Goal: Transaction & Acquisition: Purchase product/service

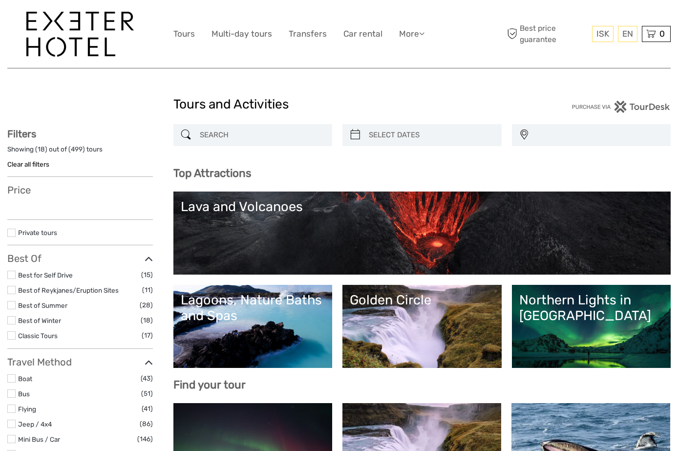
select select
click at [246, 132] on input "search" at bounding box center [262, 135] width 132 height 17
select select
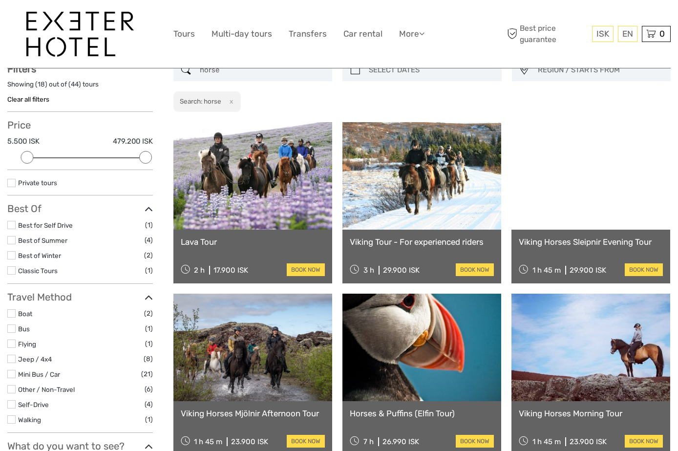
scroll to position [48, 0]
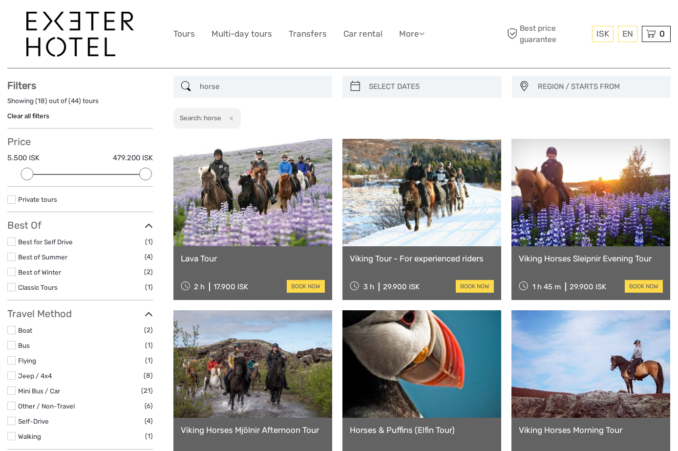
type input "horse"
click at [206, 256] on link "Lava Tour" at bounding box center [253, 259] width 144 height 10
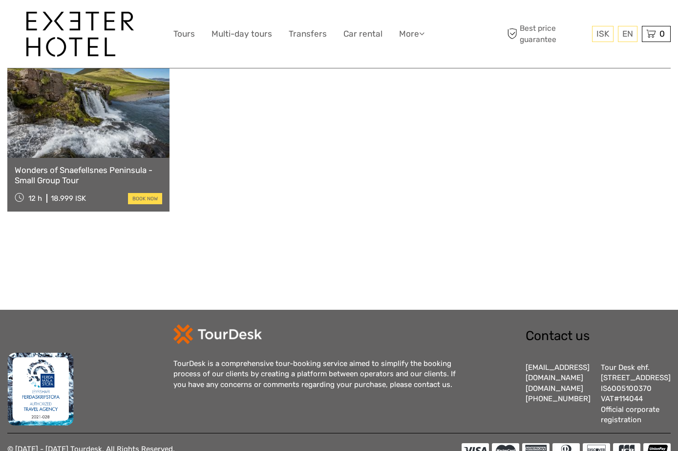
scroll to position [1307, 0]
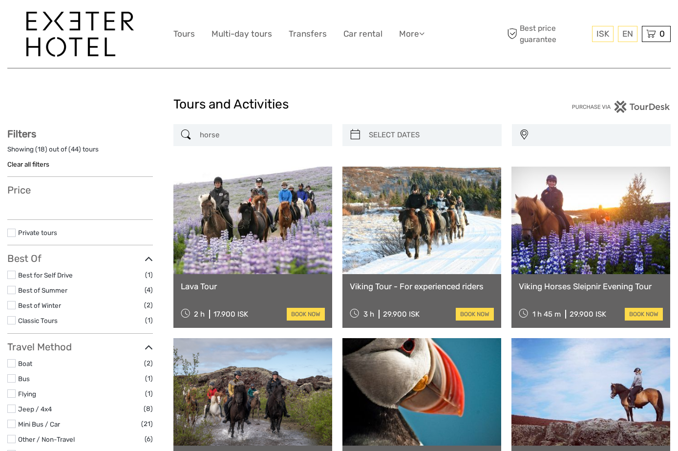
select select
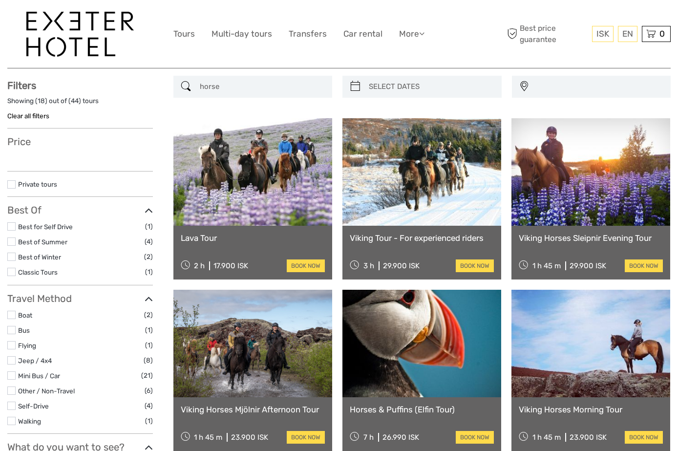
select select
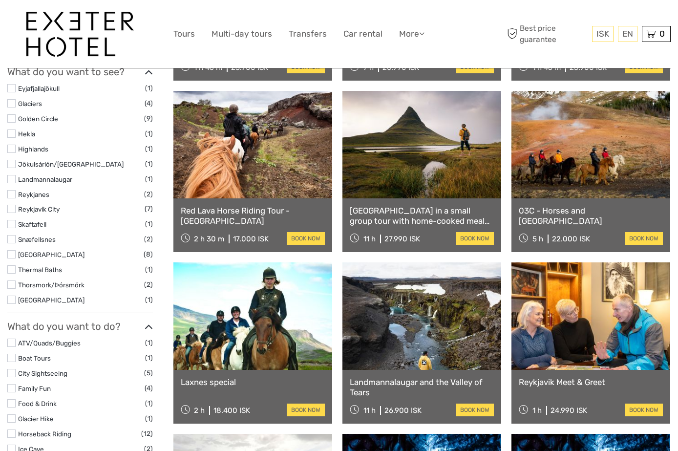
scroll to position [442, 0]
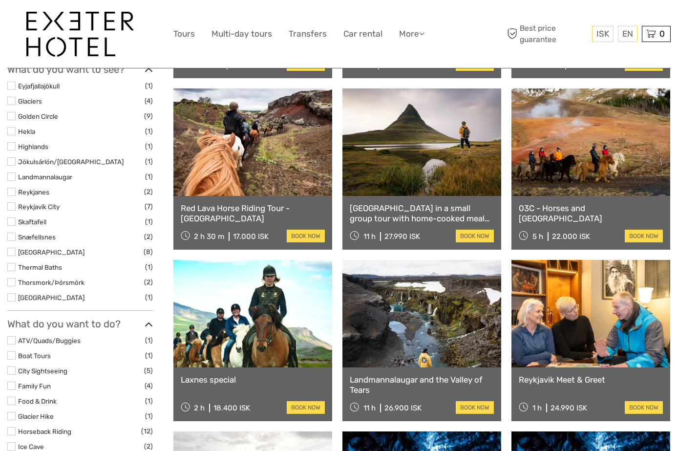
click at [259, 209] on link "Red Lava Horse Riding Tour - Reykjavik" at bounding box center [253, 213] width 144 height 20
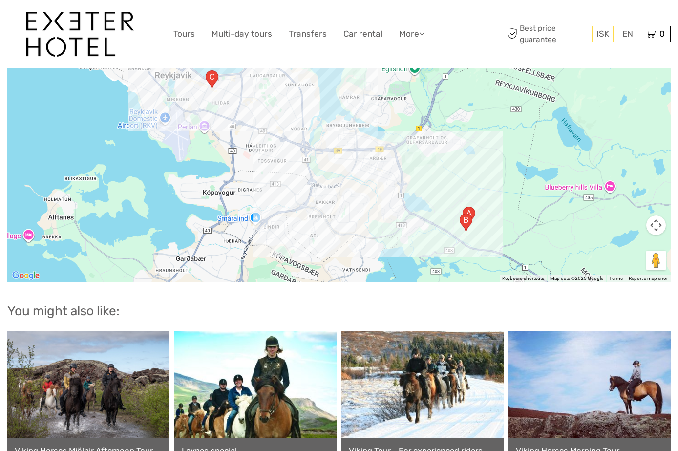
scroll to position [1329, 0]
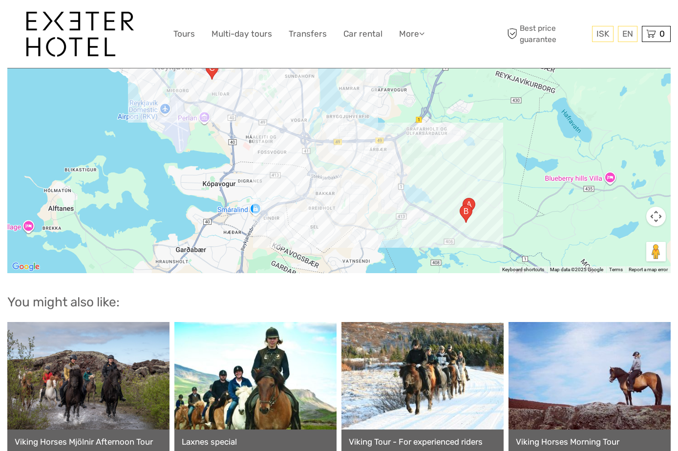
click at [460, 205] on area "B gata 3, 161 Reykjavík, Iceland" at bounding box center [460, 205] width 0 height 0
click at [463, 198] on area "Surtlugata 24, 161, Iceland" at bounding box center [463, 198] width 0 height 0
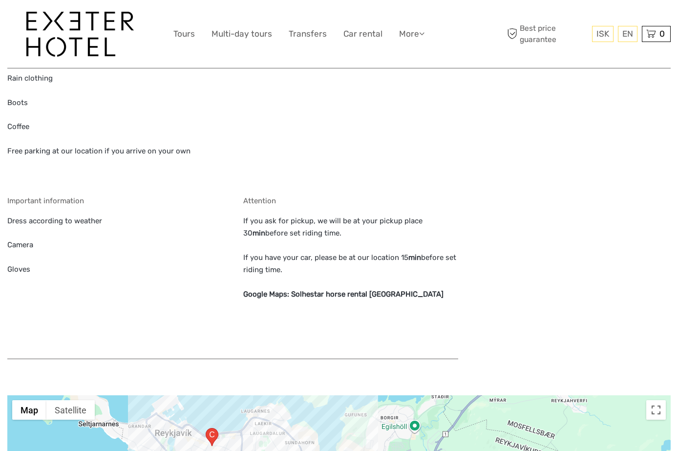
scroll to position [959, 0]
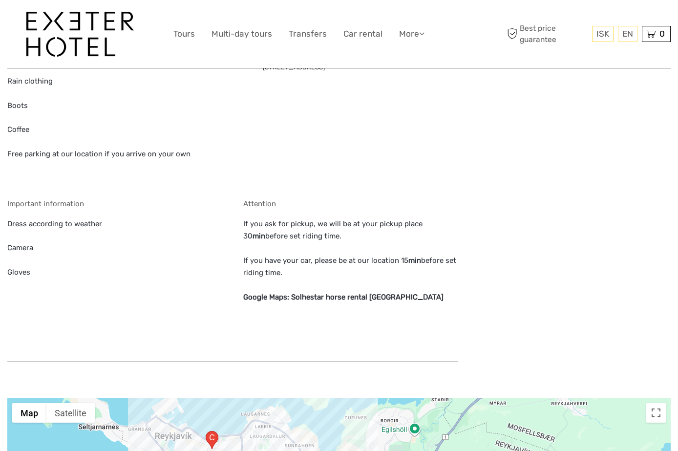
click at [321, 295] on strong "Solhestar horse rental [GEOGRAPHIC_DATA]" at bounding box center [367, 297] width 152 height 9
click at [321, 295] on strong "Solhestar horse rental Reykjavik" at bounding box center [367, 297] width 152 height 9
click at [343, 295] on strong "Solhestar horse rental Reykjavik" at bounding box center [367, 297] width 152 height 9
drag, startPoint x: 299, startPoint y: 298, endPoint x: 388, endPoint y: 298, distance: 88.9
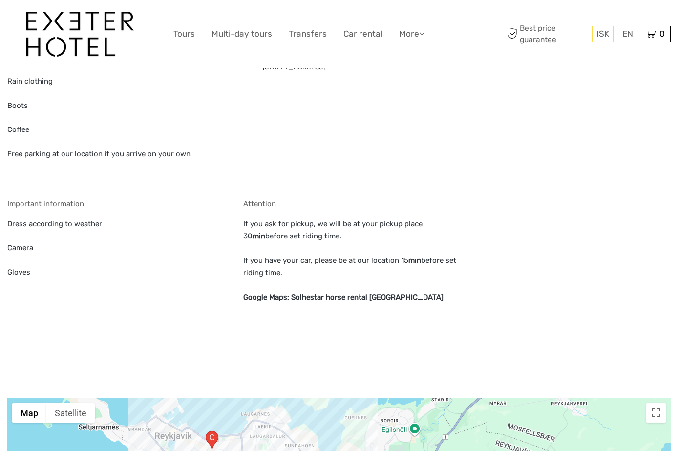
click at [388, 298] on p "Google Maps: Solhestar horse rental Reykjavik" at bounding box center [351, 297] width 216 height 13
drag, startPoint x: 301, startPoint y: 297, endPoint x: 411, endPoint y: 298, distance: 109.5
click at [411, 298] on p "Google Maps: Solhestar horse rental Reykjavik" at bounding box center [351, 297] width 216 height 13
copy p "Solhestar horse rental Reykjavik"
click at [346, 248] on div "Attention If you ask for pickup, we will be at your pickup place 30 min before …" at bounding box center [351, 275] width 216 height 153
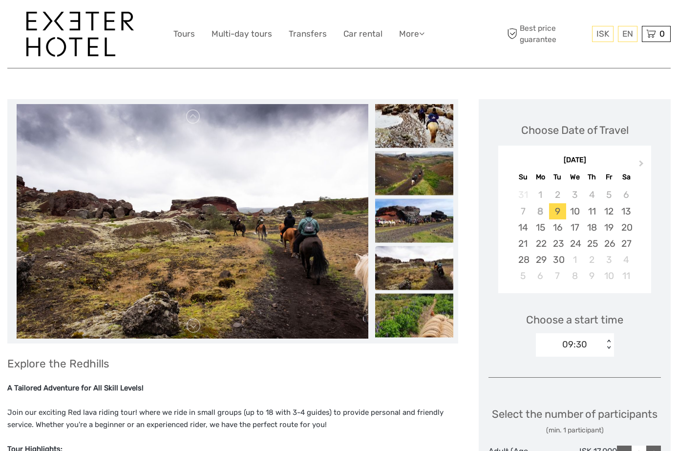
scroll to position [83, 0]
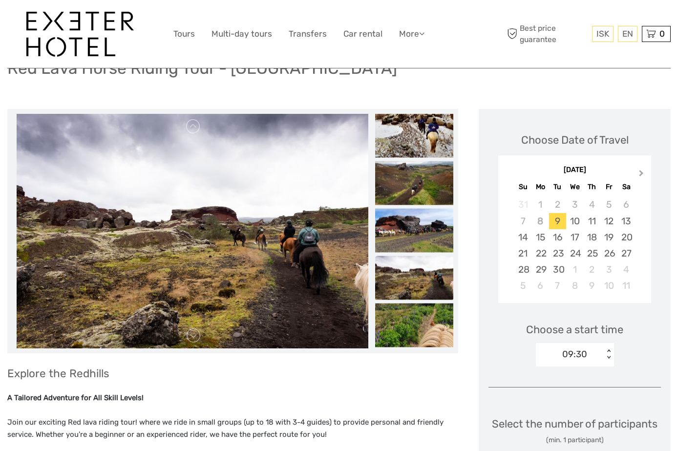
click at [643, 171] on button "Next Month" at bounding box center [643, 176] width 16 height 16
click at [635, 235] on div "18" at bounding box center [626, 237] width 17 height 16
click at [587, 351] on div "09:30" at bounding box center [574, 354] width 25 height 13
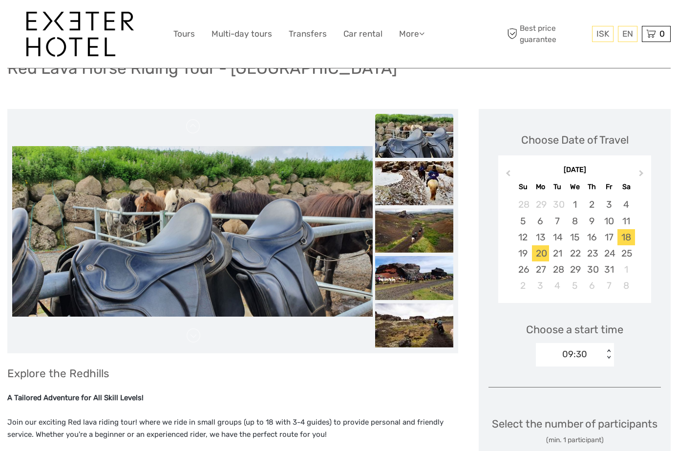
click at [549, 248] on div "20" at bounding box center [540, 253] width 17 height 16
click at [581, 359] on div "09:30" at bounding box center [574, 354] width 25 height 13
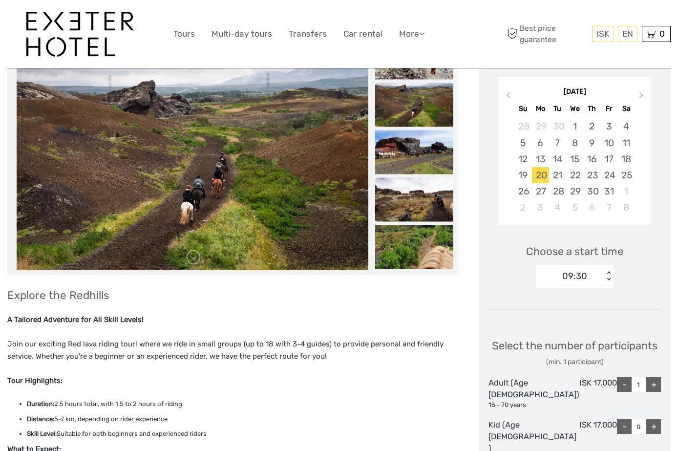
scroll to position [163, 0]
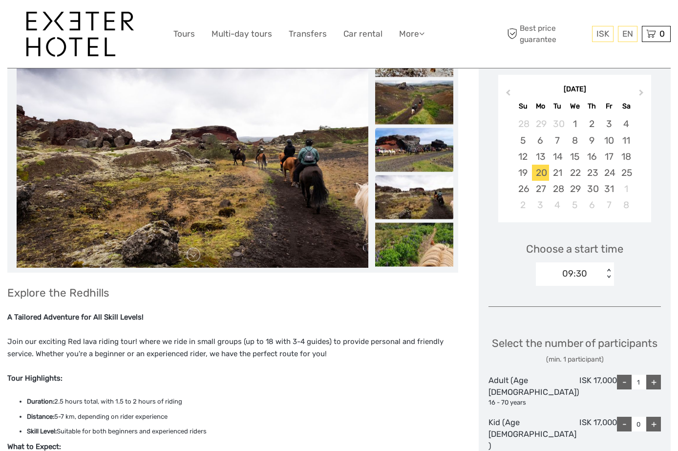
click at [451, 162] on img at bounding box center [414, 150] width 78 height 44
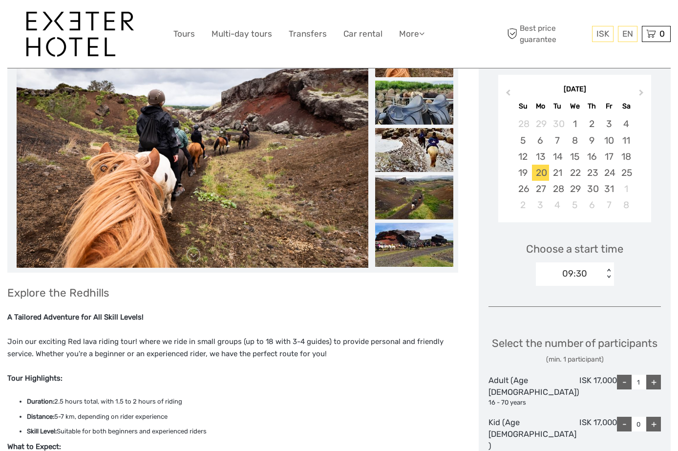
click at [573, 269] on div "09:30" at bounding box center [574, 273] width 25 height 13
click at [579, 316] on div "13:30" at bounding box center [575, 320] width 68 height 17
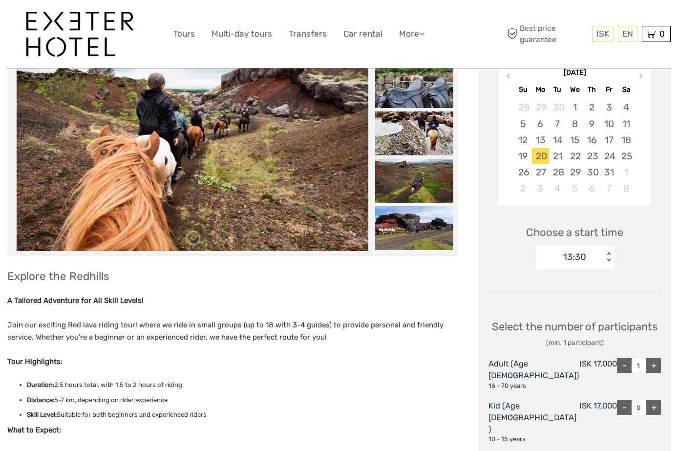
scroll to position [183, 0]
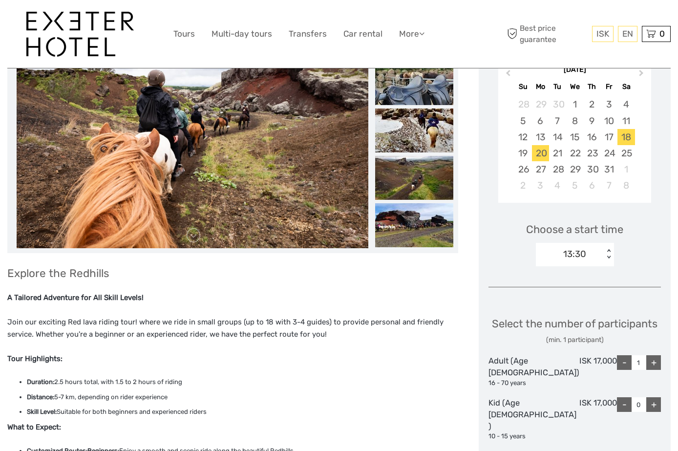
click at [635, 137] on div "18" at bounding box center [626, 137] width 17 height 16
click at [583, 252] on div "09:30" at bounding box center [574, 254] width 25 height 13
click at [581, 281] on div "09:30" at bounding box center [575, 284] width 68 height 17
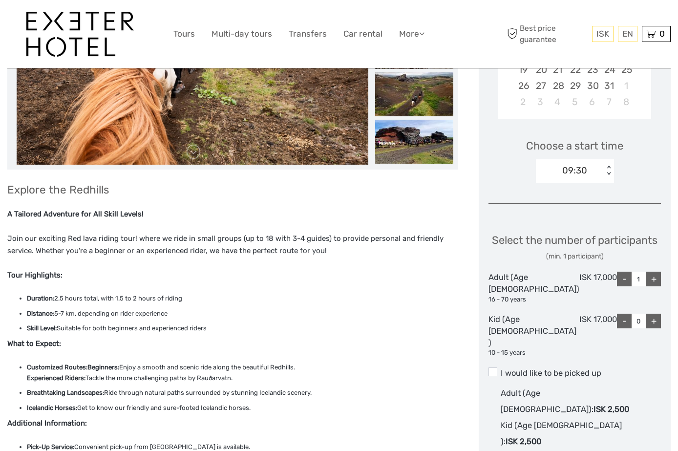
scroll to position [276, 0]
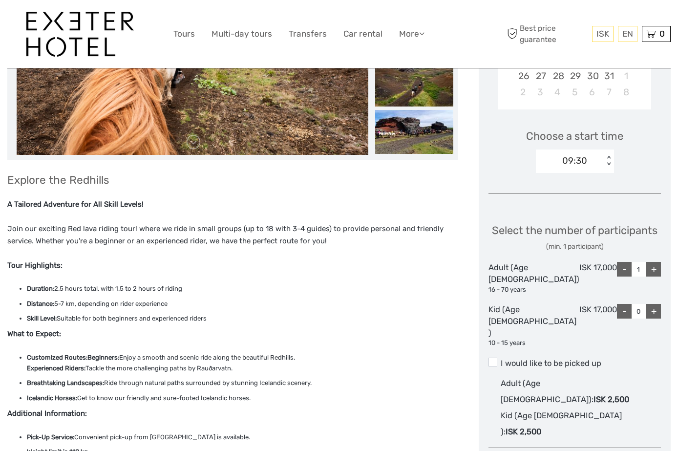
click at [656, 277] on div "+" at bounding box center [654, 269] width 15 height 15
type input "2"
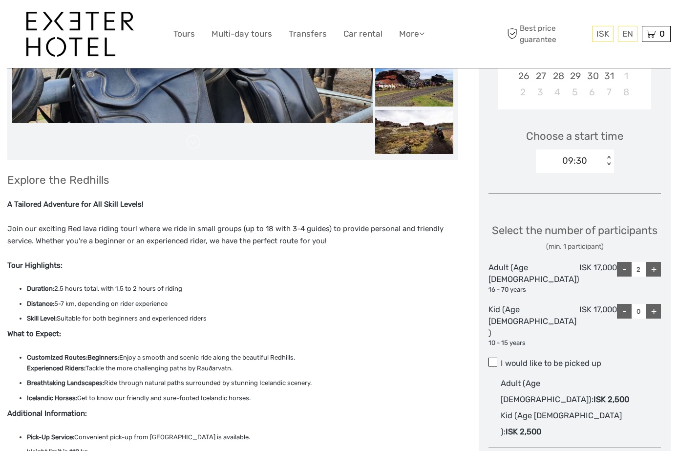
click at [497, 366] on span at bounding box center [493, 362] width 9 height 9
click at [501, 360] on input "I would like to be picked up" at bounding box center [501, 360] width 0 height 0
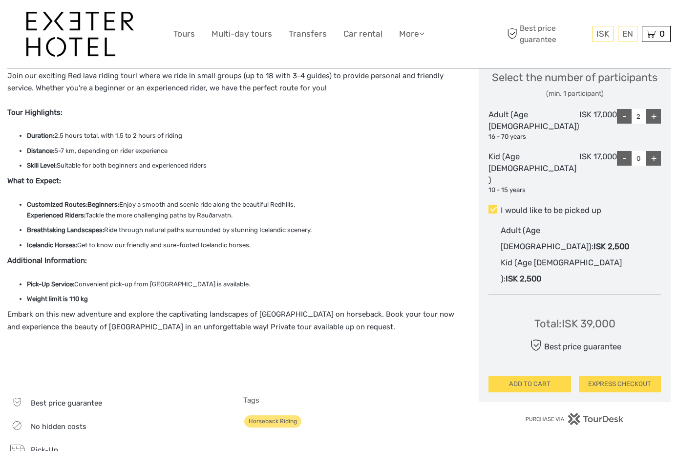
scroll to position [430, 0]
click at [525, 375] on button "ADD TO CART" at bounding box center [530, 383] width 83 height 17
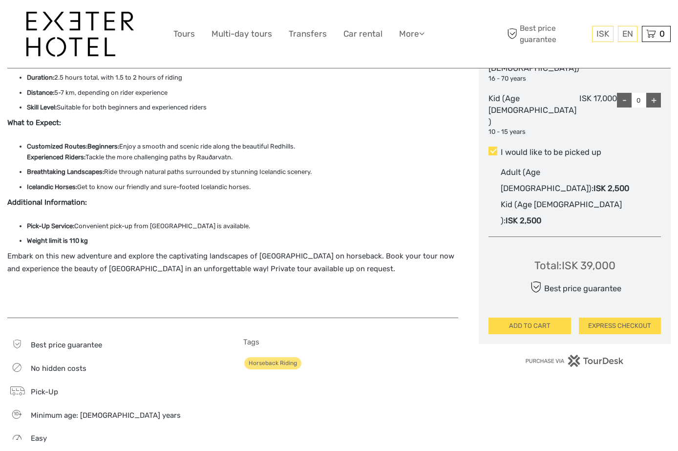
scroll to position [570, 0]
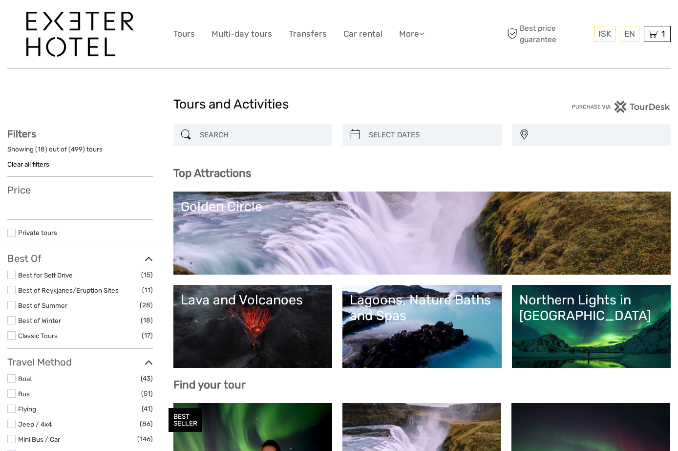
select select
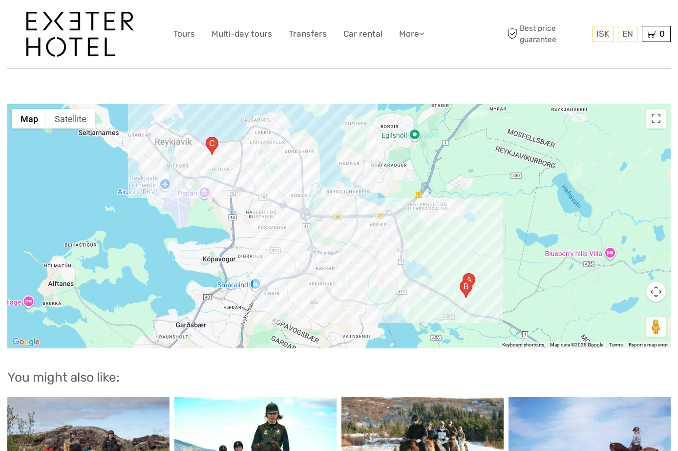
scroll to position [1423, 0]
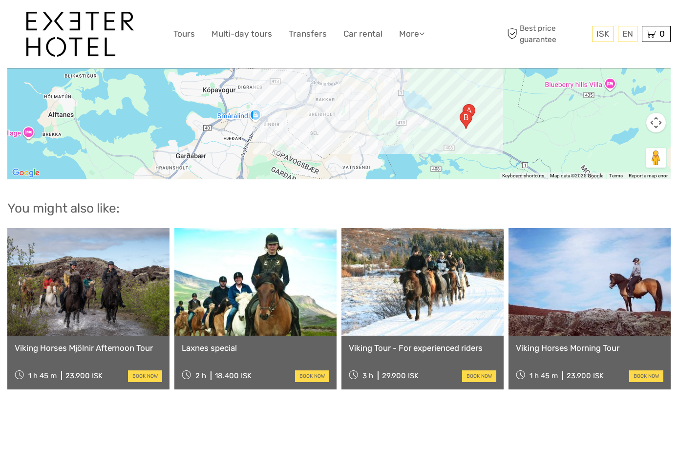
click at [532, 350] on link "Viking Horses Morning Tour" at bounding box center [590, 348] width 148 height 10
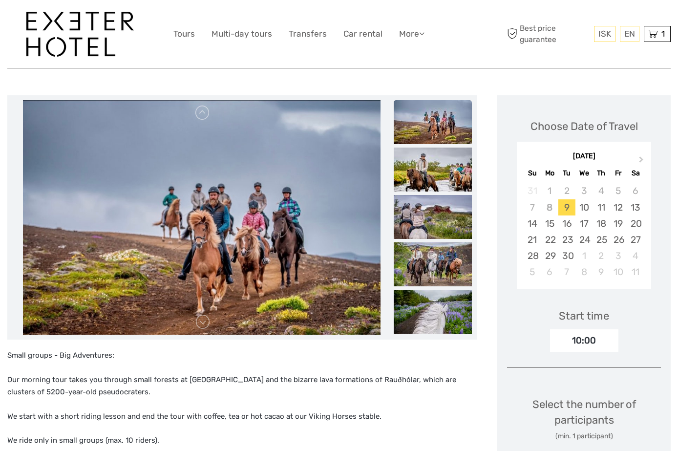
scroll to position [95, 0]
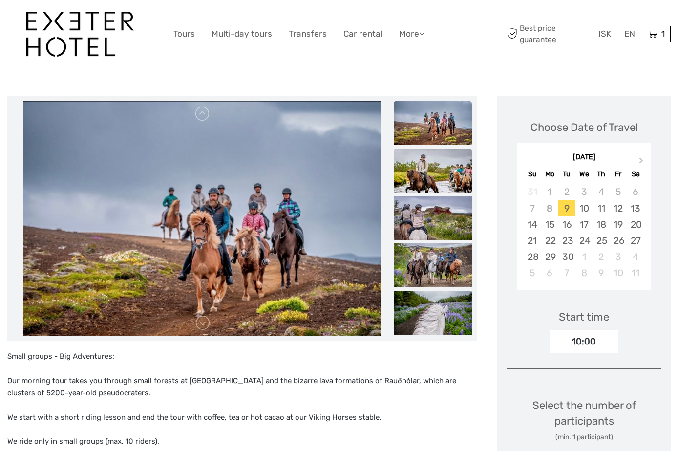
click at [438, 187] on img at bounding box center [433, 171] width 78 height 44
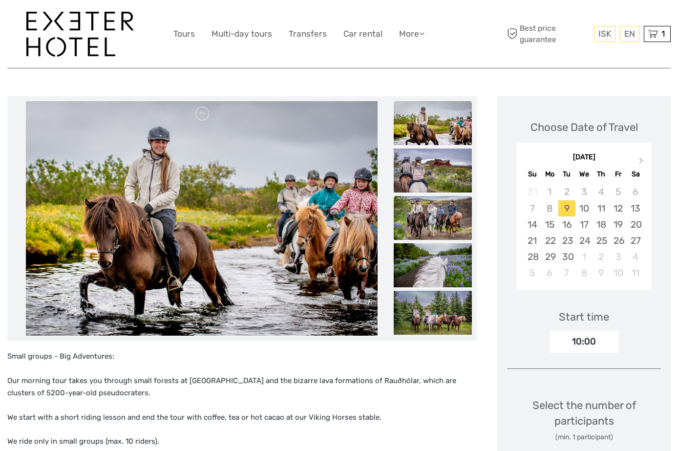
click at [436, 214] on img at bounding box center [433, 218] width 78 height 44
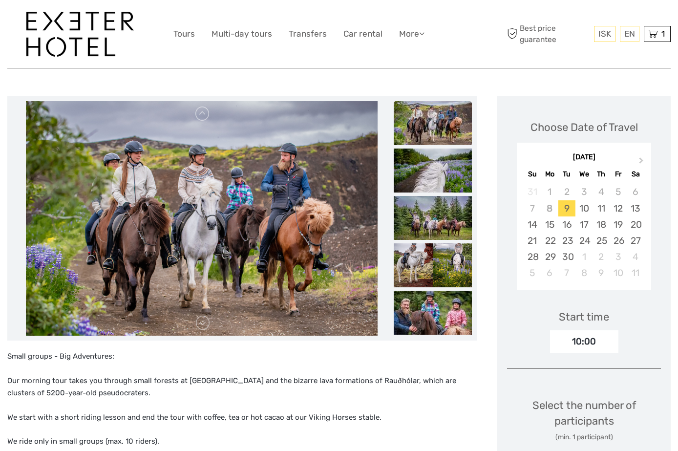
click at [436, 214] on img at bounding box center [433, 218] width 78 height 44
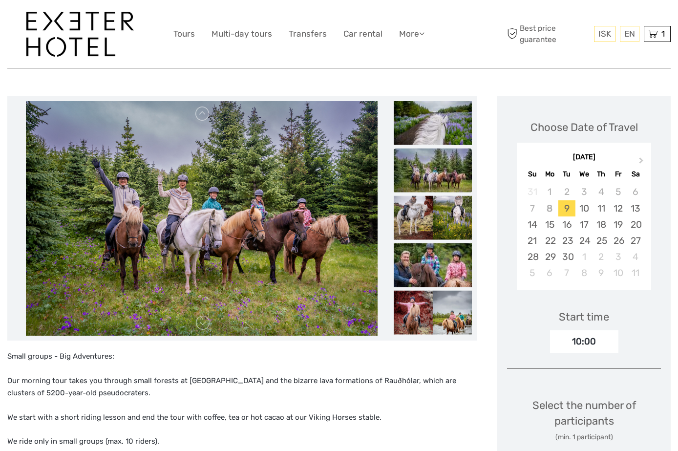
click at [436, 214] on img at bounding box center [433, 218] width 78 height 44
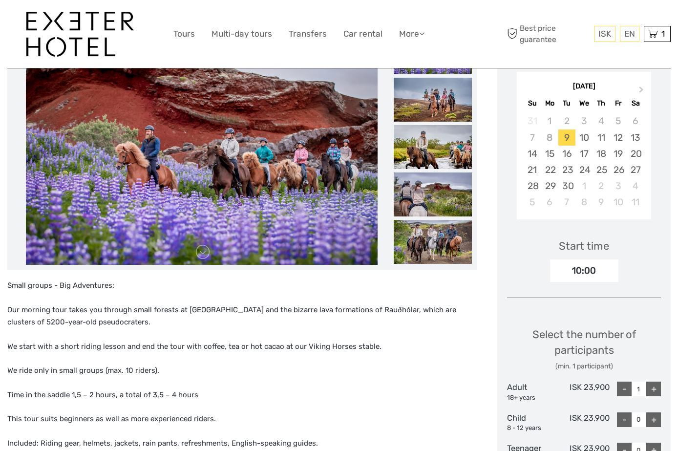
scroll to position [167, 0]
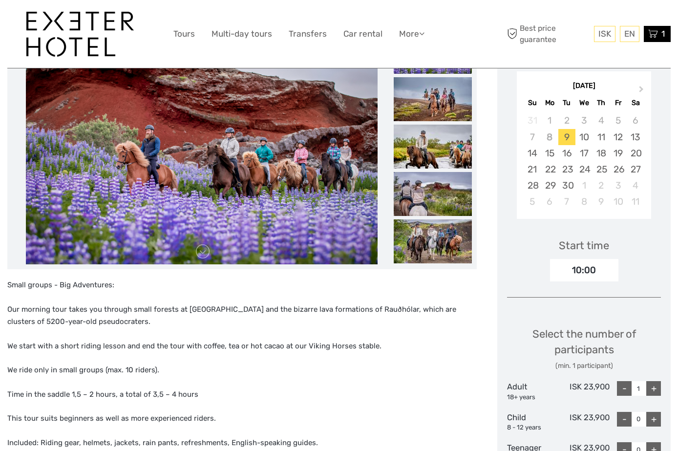
click at [654, 36] on icon at bounding box center [654, 34] width 10 height 12
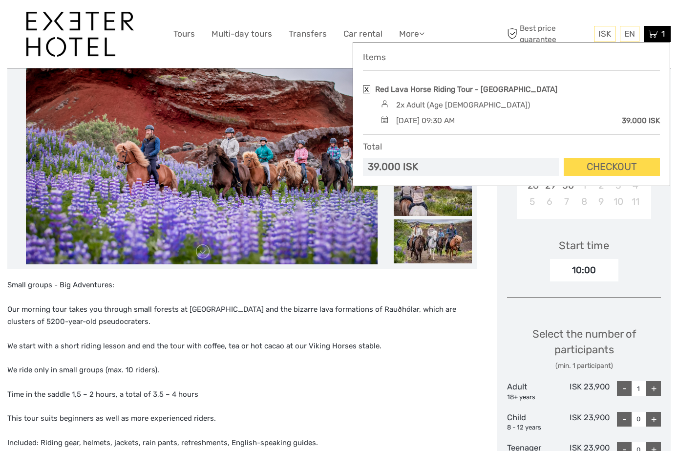
click at [367, 90] on link at bounding box center [366, 90] width 7 height 8
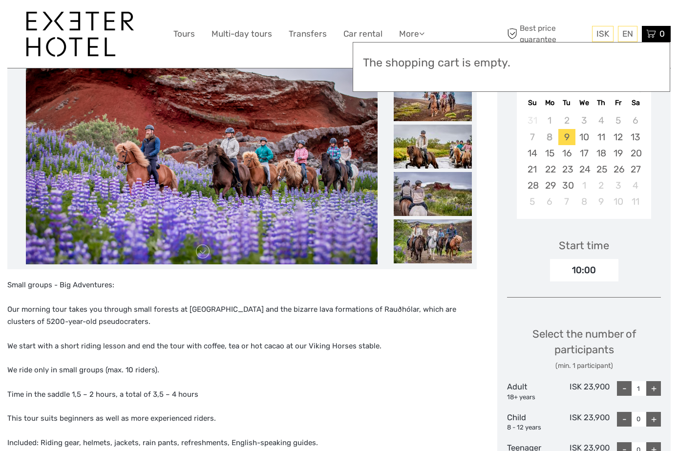
click at [423, 350] on p "We start with a short riding lesson and end the tour with coffee, tea or hot ca…" at bounding box center [242, 346] width 470 height 13
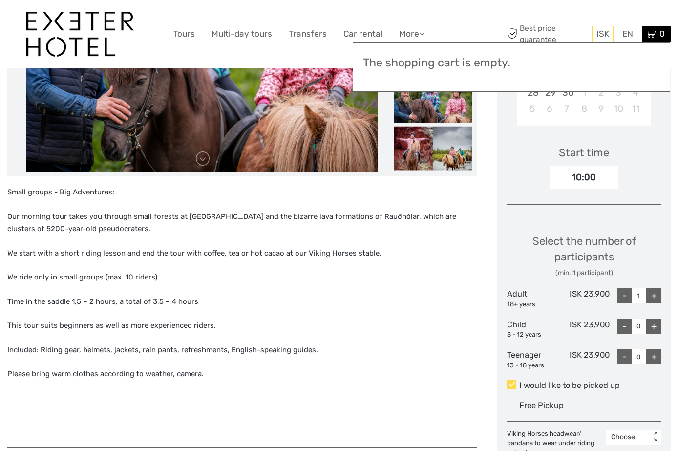
scroll to position [279, 0]
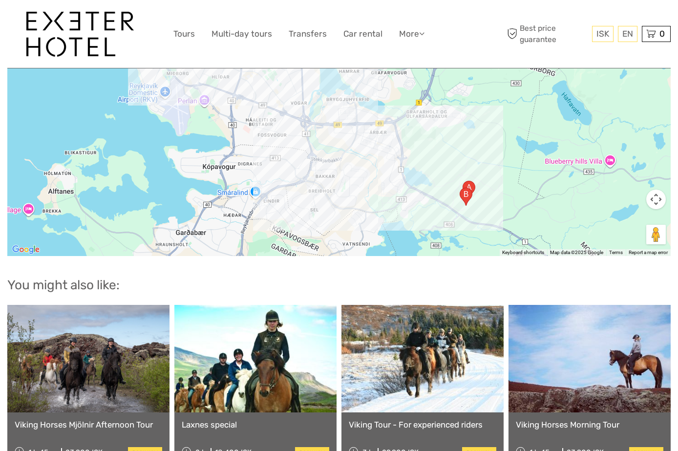
scroll to position [1300, 0]
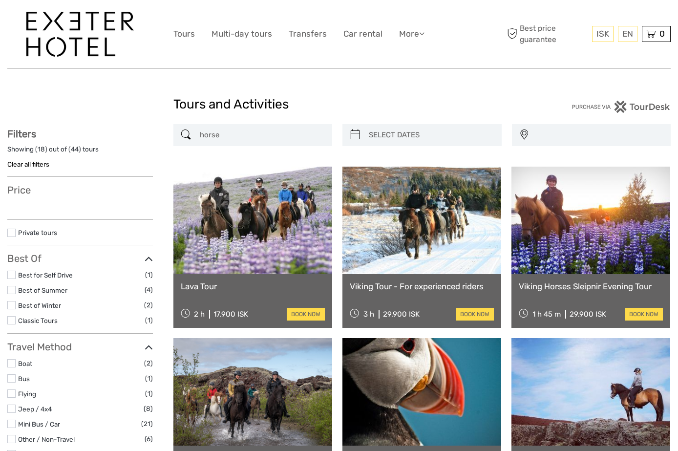
select select
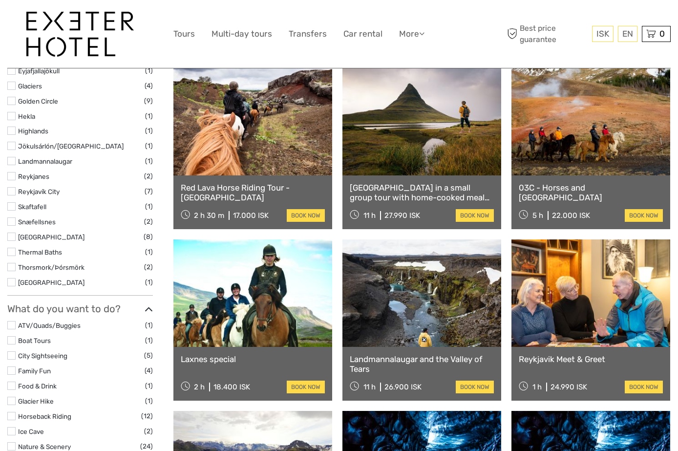
select select
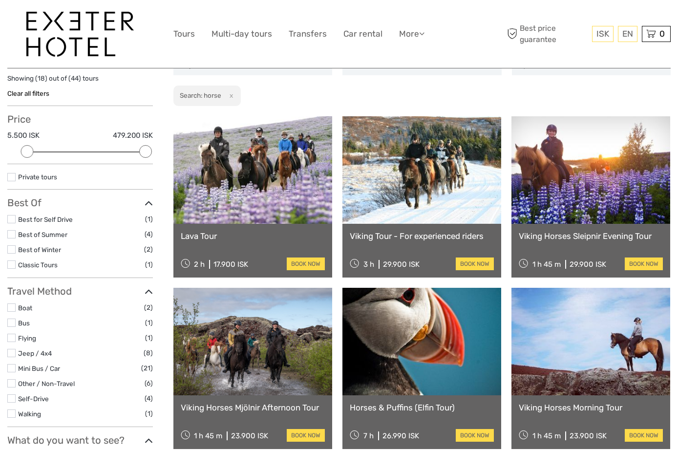
scroll to position [81, 0]
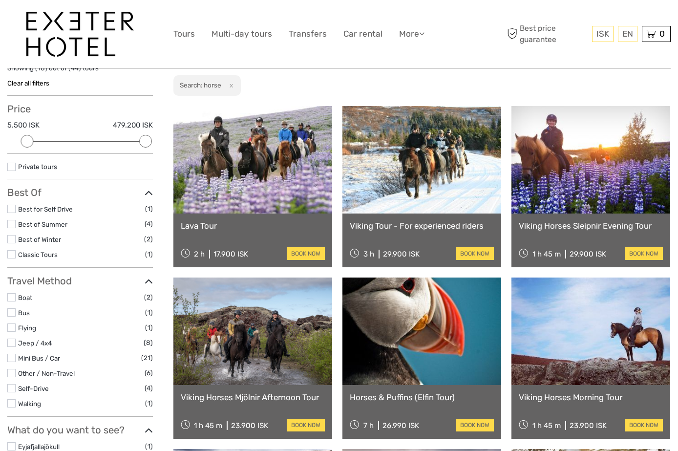
click at [548, 227] on link "Viking Horses Sleipnir Evening Tour" at bounding box center [591, 226] width 144 height 10
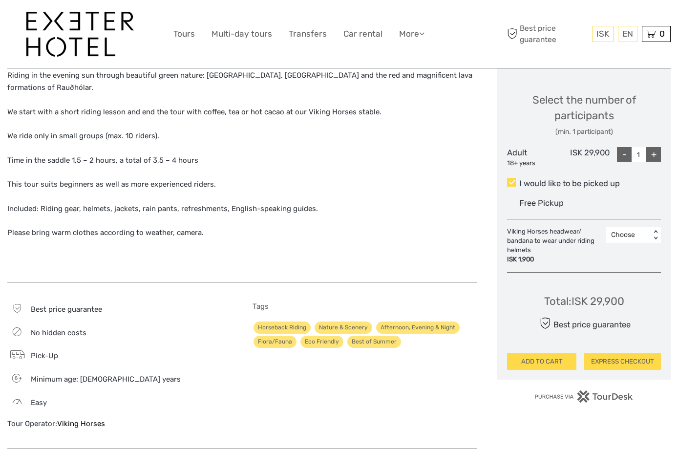
scroll to position [403, 0]
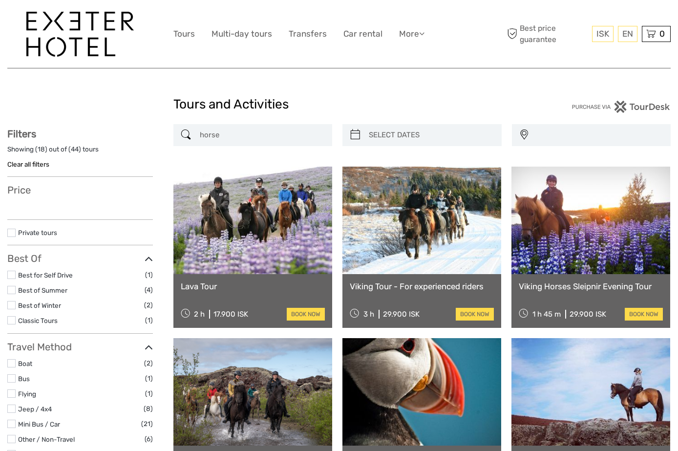
select select
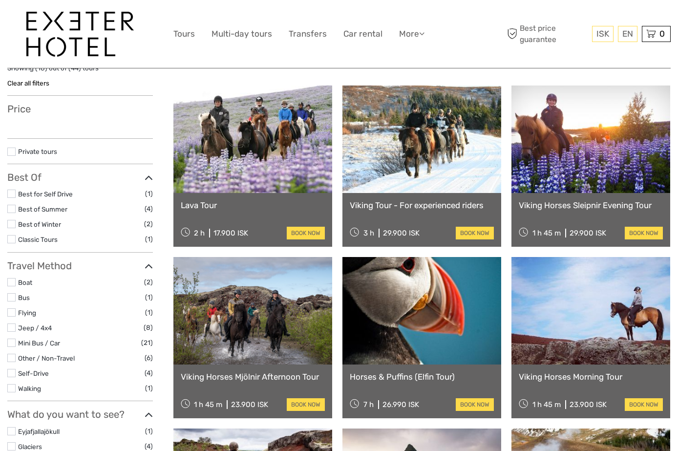
select select
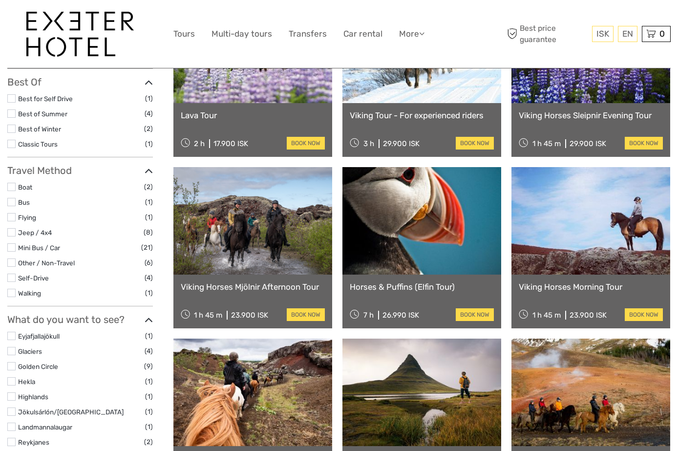
scroll to position [193, 0]
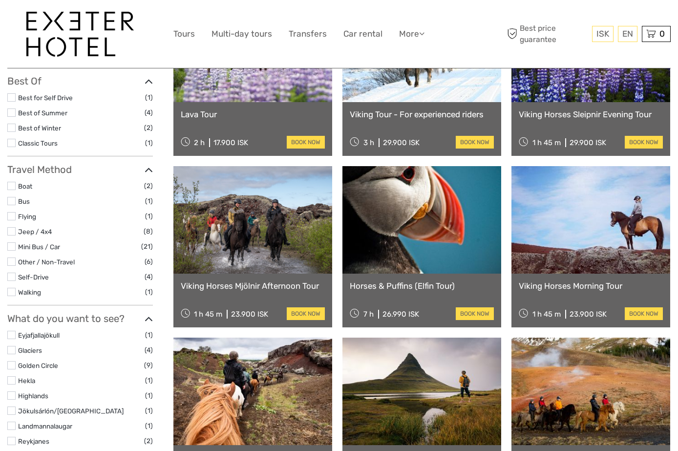
click at [546, 282] on link "Viking Horses Morning Tour" at bounding box center [591, 286] width 144 height 10
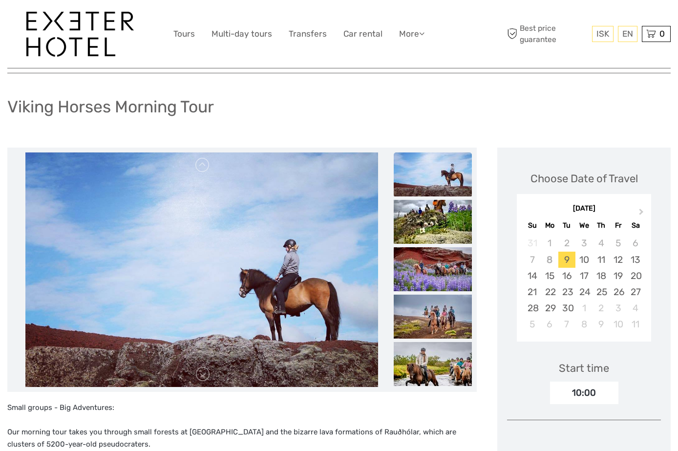
scroll to position [241, 0]
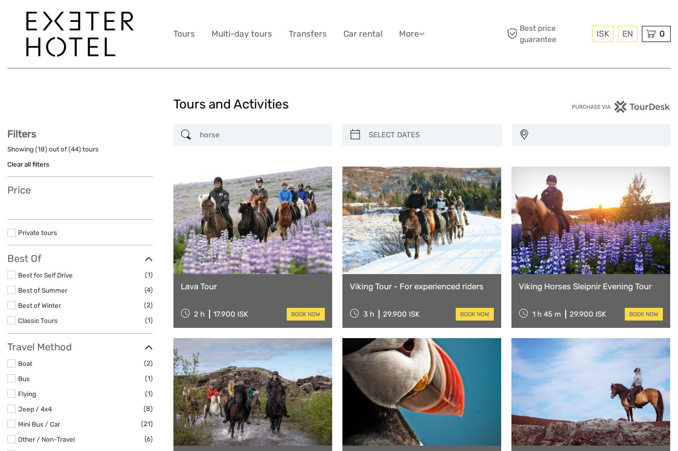
select select
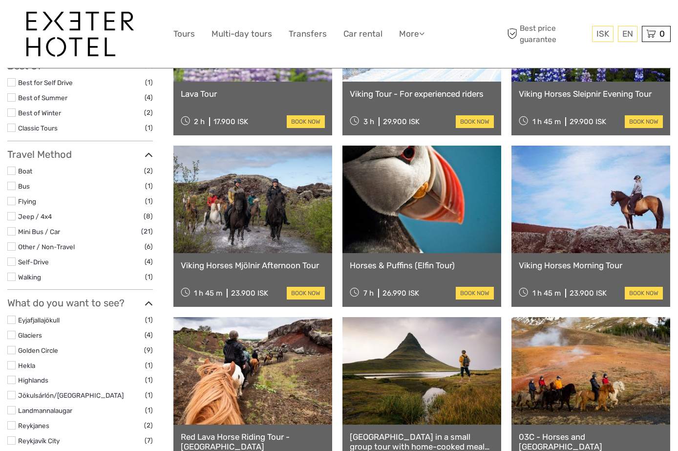
select select
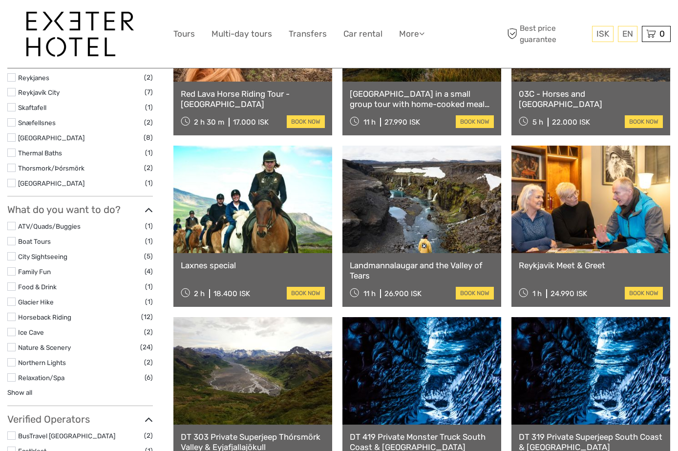
scroll to position [558, 0]
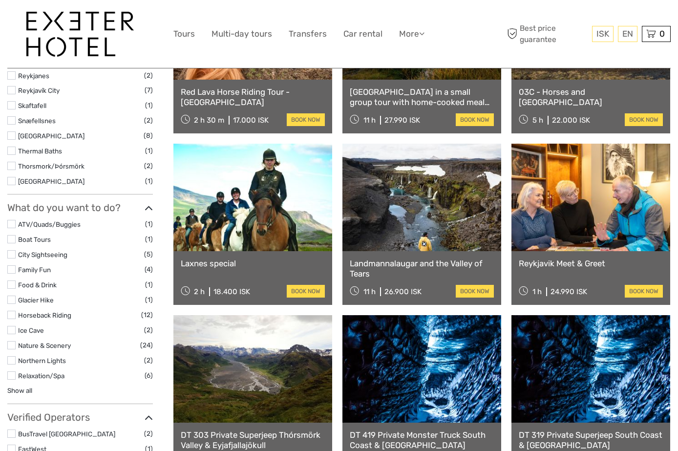
click at [224, 261] on link "Laxnes special" at bounding box center [253, 264] width 144 height 10
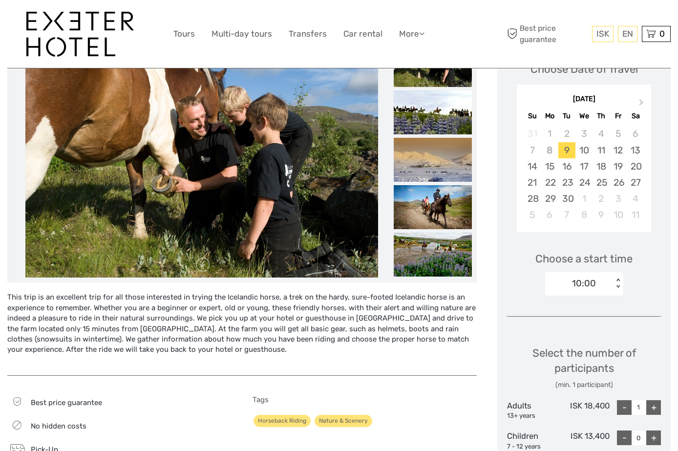
scroll to position [67, 0]
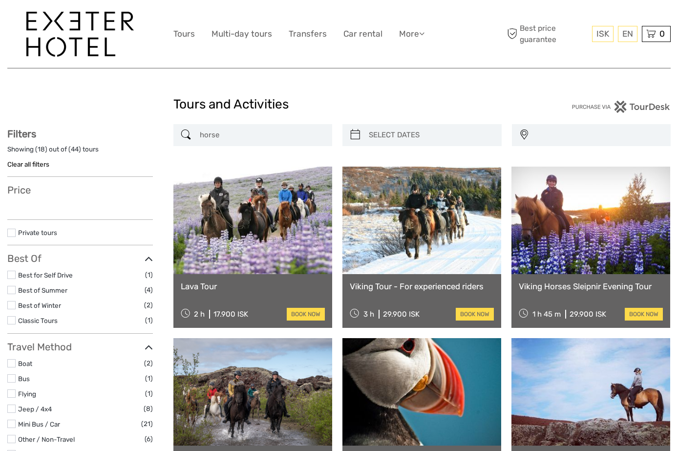
select select
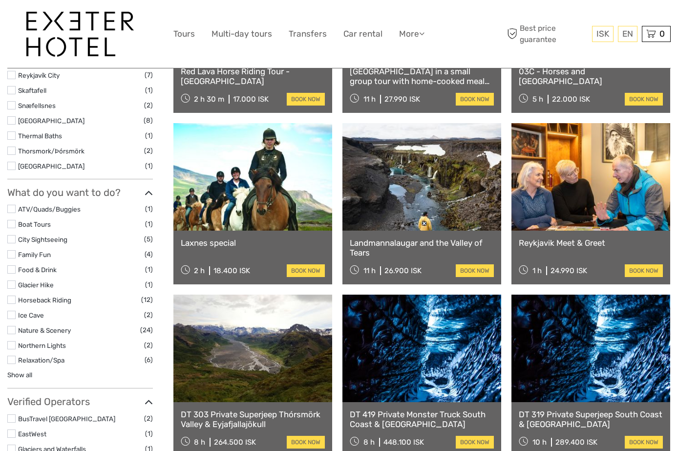
select select
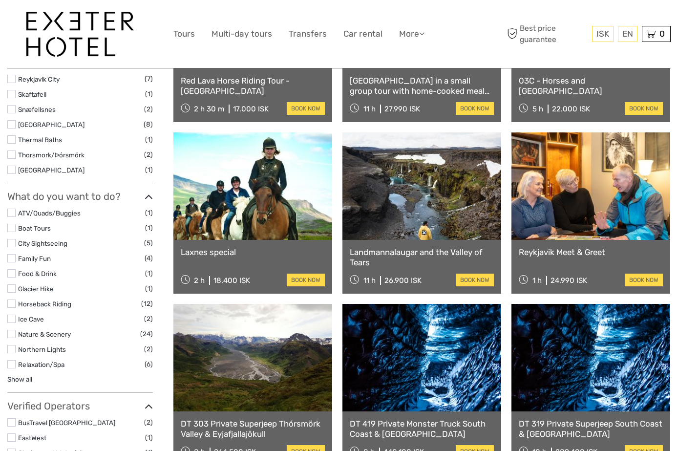
scroll to position [571, 0]
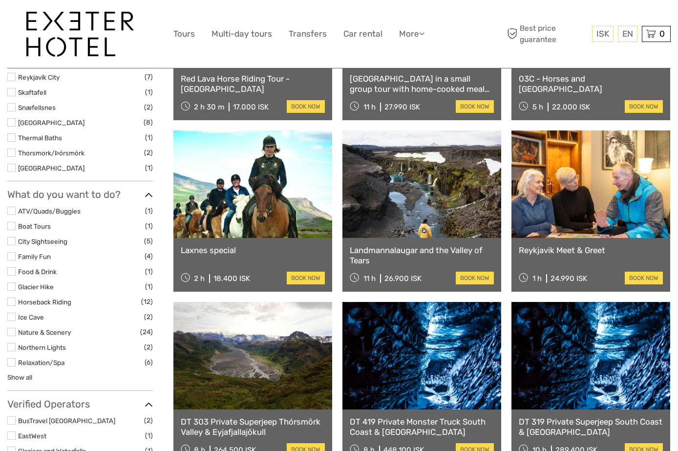
click at [9, 303] on label at bounding box center [11, 302] width 8 height 8
click at [0, 0] on input "checkbox" at bounding box center [0, 0] width 0 height 0
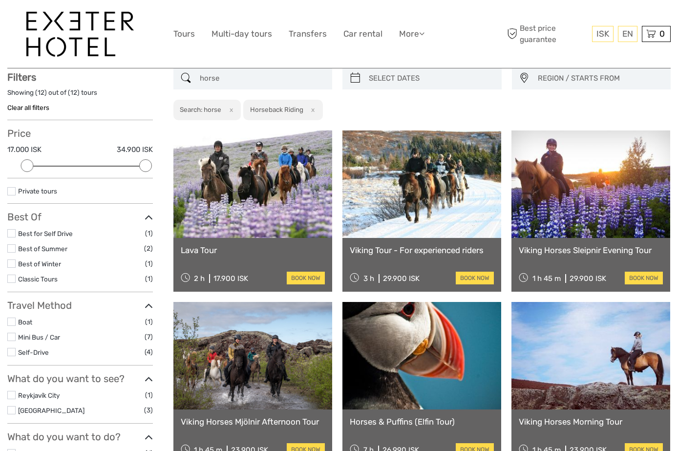
scroll to position [55, 0]
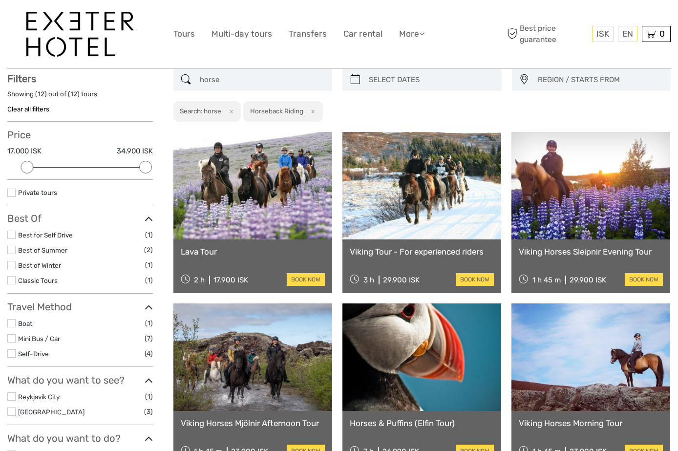
click at [231, 110] on button "x" at bounding box center [229, 111] width 13 height 10
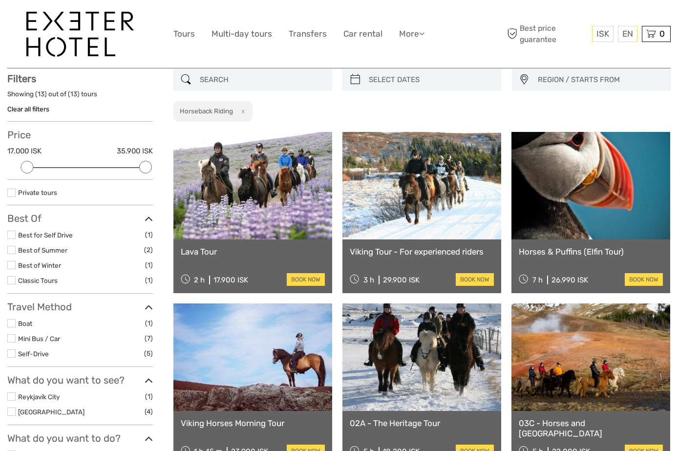
click at [535, 253] on link "Horses & Puffins (Elfin Tour)" at bounding box center [591, 252] width 144 height 10
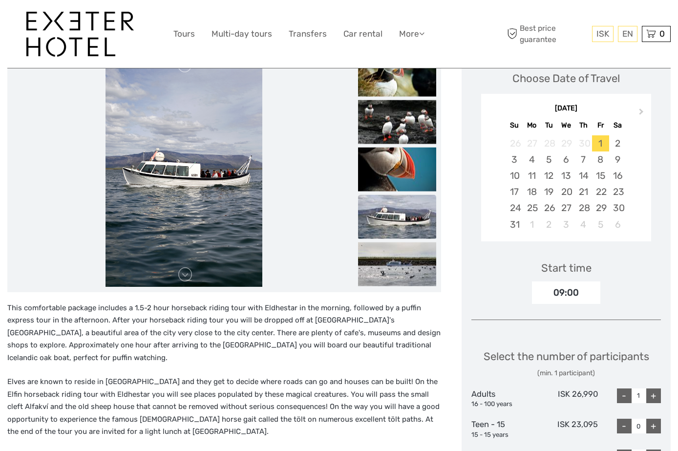
scroll to position [145, 0]
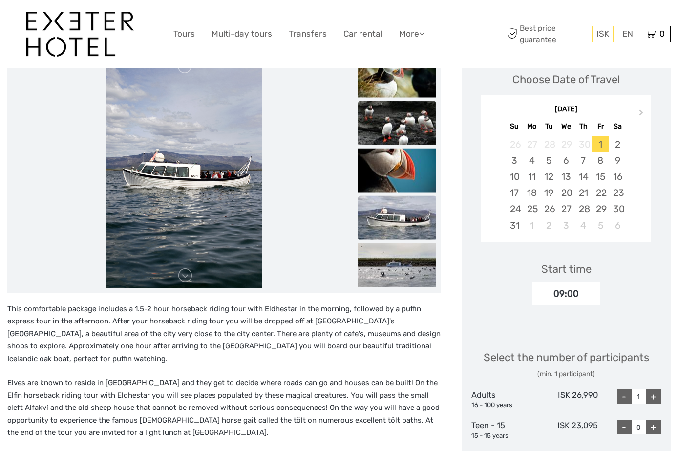
click at [436, 125] on img at bounding box center [397, 123] width 78 height 44
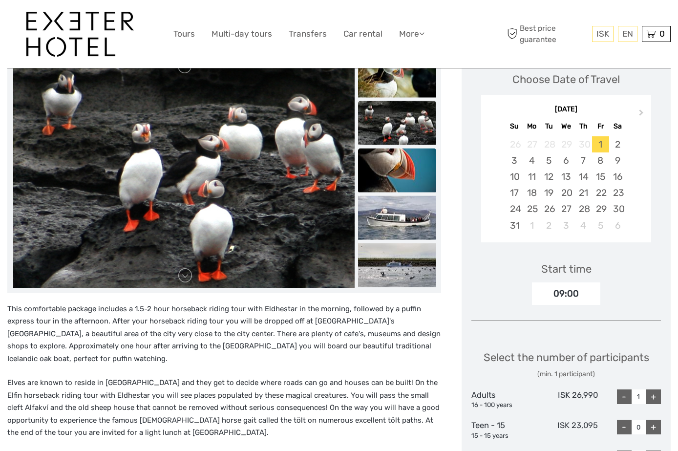
click at [436, 173] on img at bounding box center [397, 170] width 78 height 44
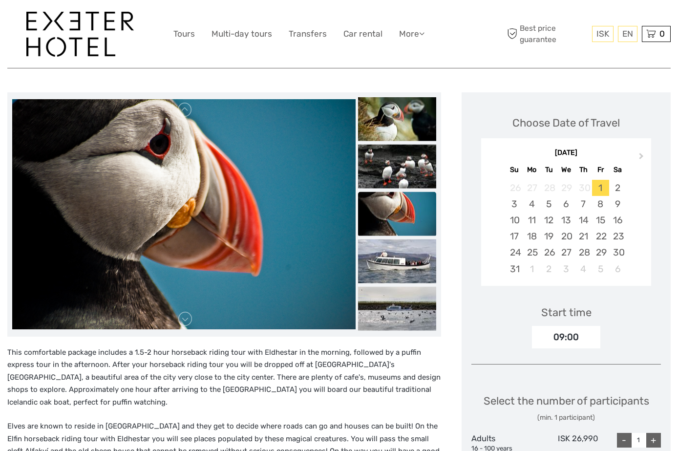
scroll to position [100, 0]
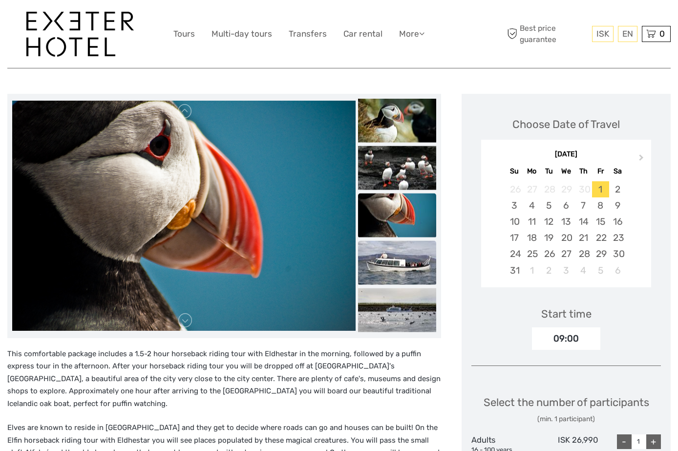
click at [430, 248] on img at bounding box center [397, 262] width 78 height 44
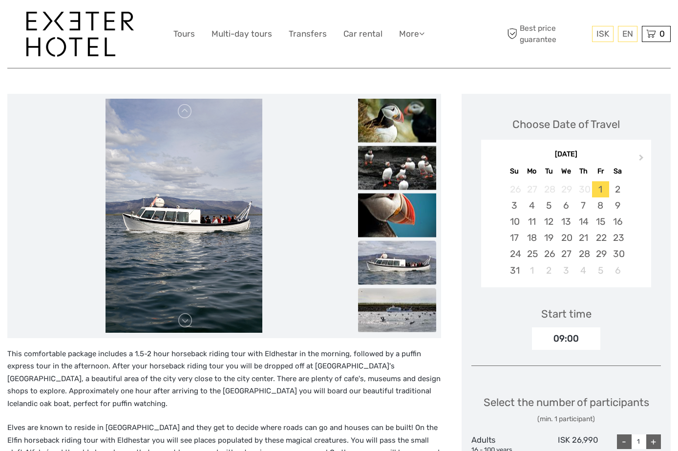
click at [429, 306] on img at bounding box center [397, 310] width 78 height 44
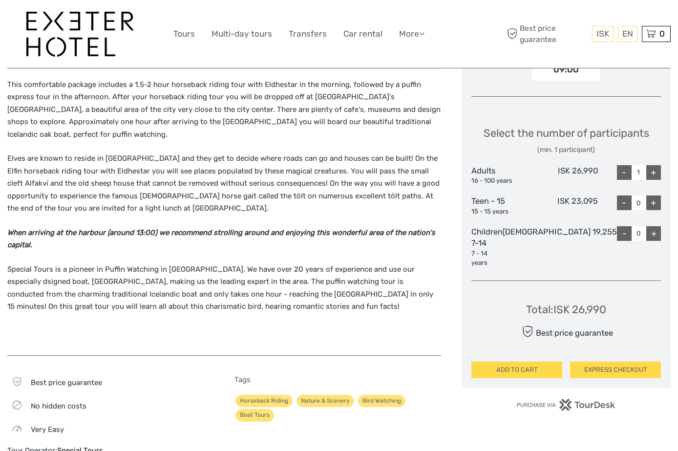
scroll to position [378, 0]
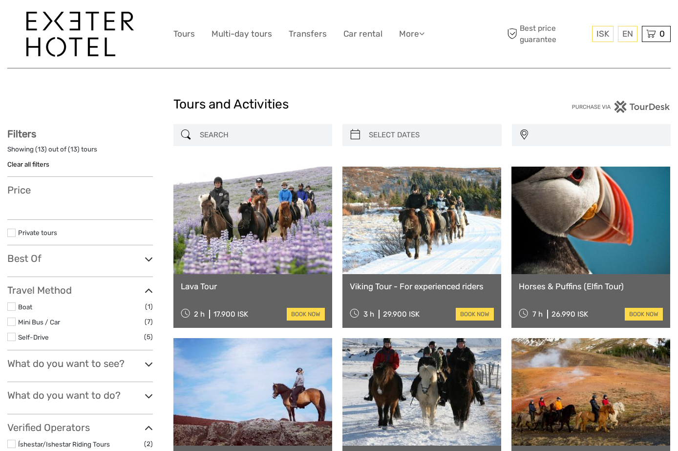
select select
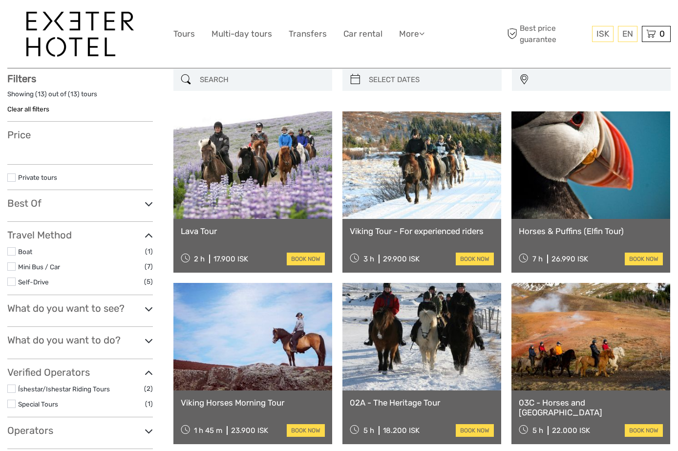
select select
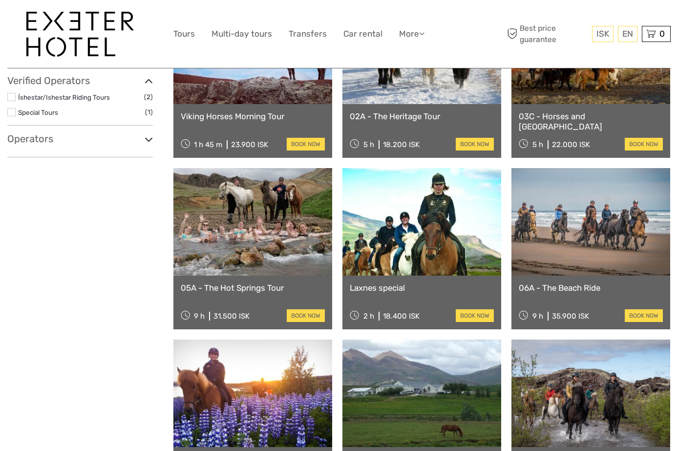
scroll to position [159, 0]
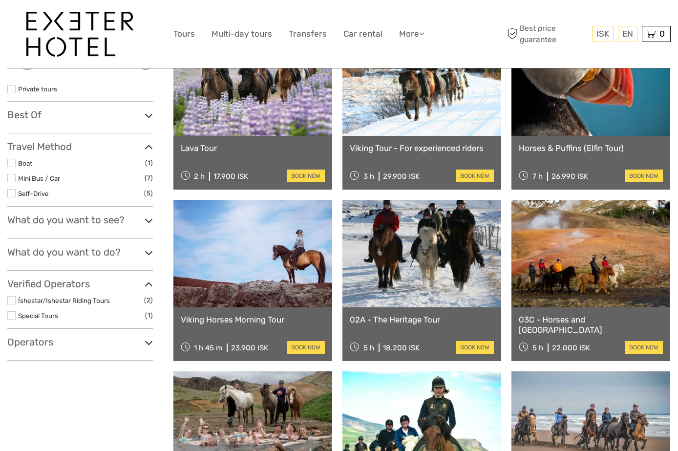
click at [210, 146] on link "Lava Tour" at bounding box center [253, 148] width 144 height 10
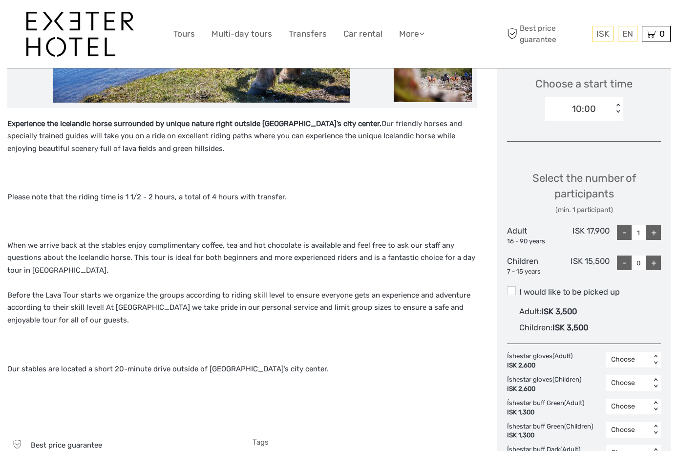
scroll to position [273, 0]
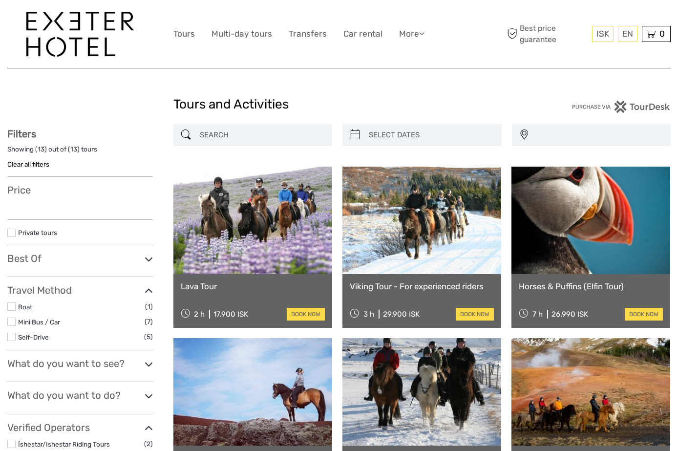
select select
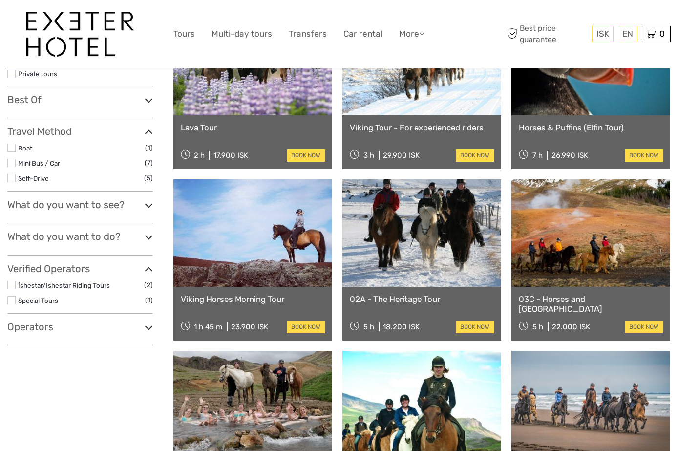
select select
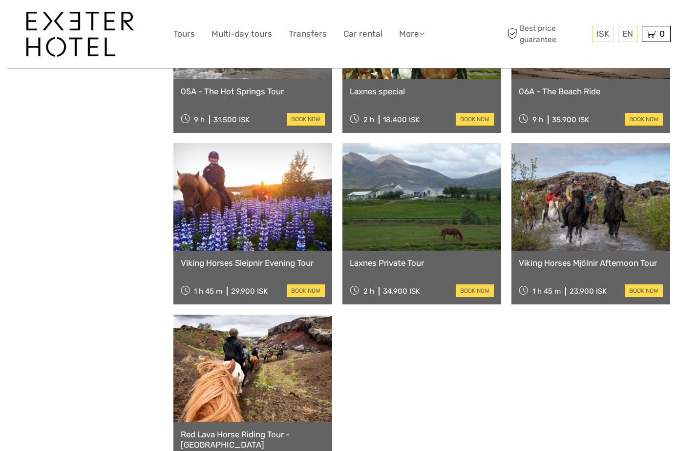
scroll to position [581, 0]
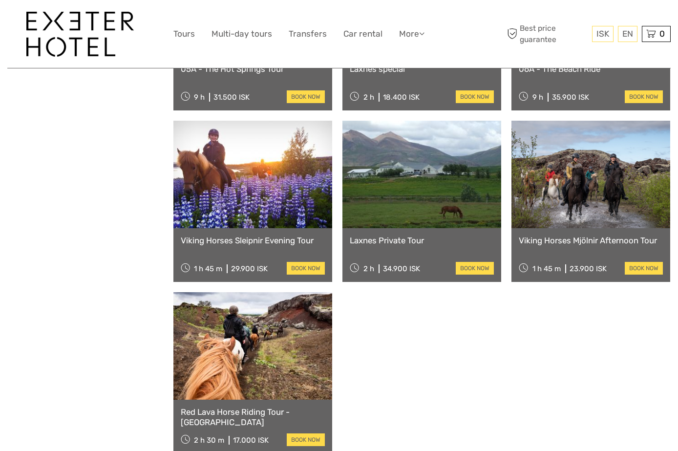
click at [258, 411] on link "Red Lava Horse Riding Tour - [GEOGRAPHIC_DATA]" at bounding box center [253, 417] width 144 height 20
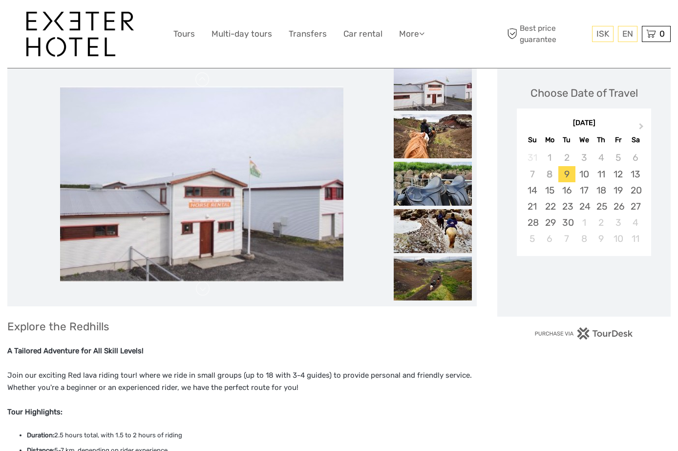
click at [420, 144] on img at bounding box center [433, 136] width 78 height 44
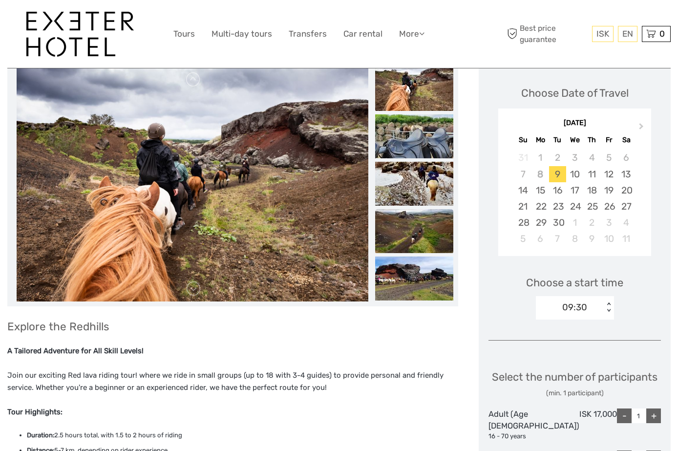
click at [442, 227] on img at bounding box center [414, 231] width 78 height 44
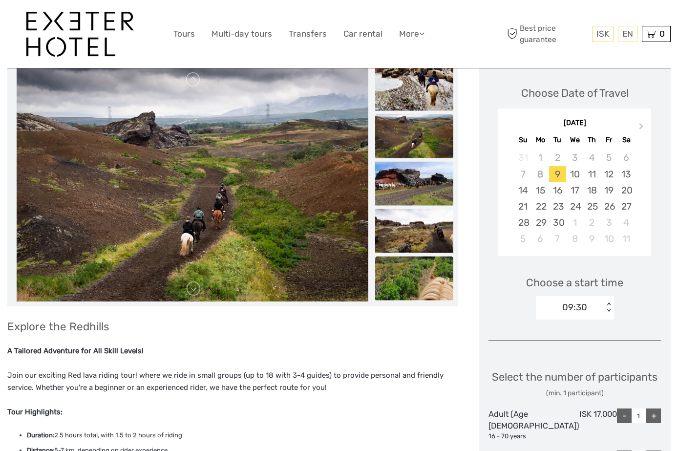
click at [430, 274] on img at bounding box center [414, 279] width 78 height 44
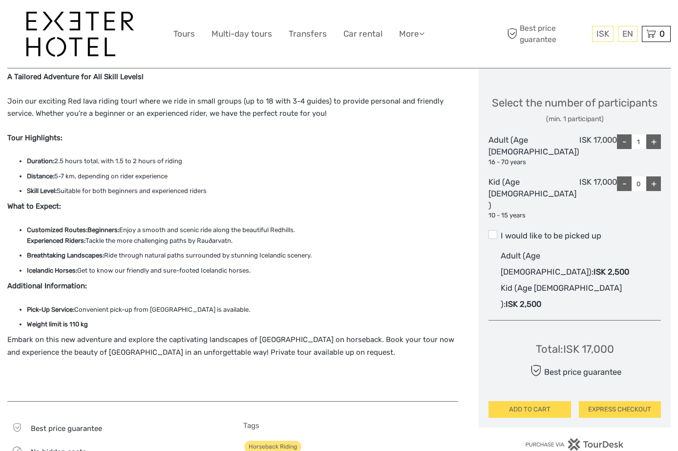
scroll to position [400, 0]
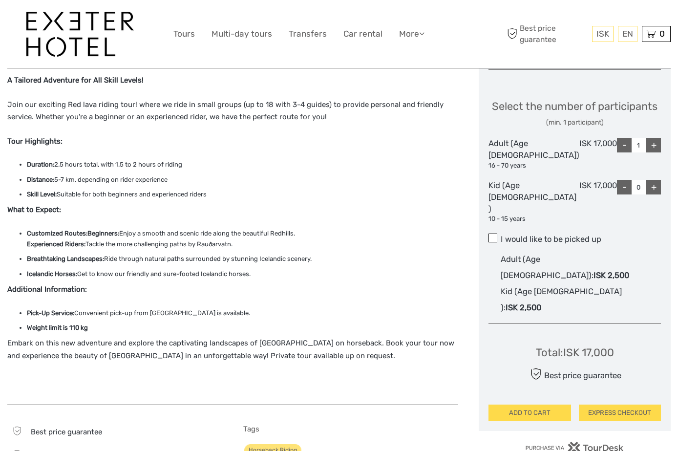
click at [497, 242] on span at bounding box center [493, 238] width 9 height 9
click at [501, 236] on input "I would like to be picked up" at bounding box center [501, 236] width 0 height 0
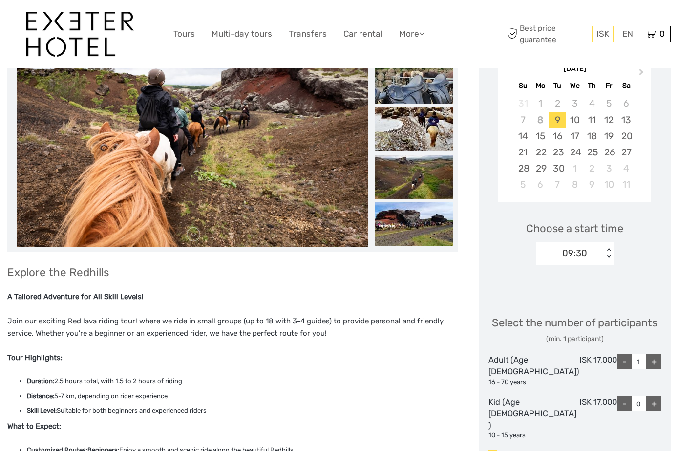
scroll to position [150, 0]
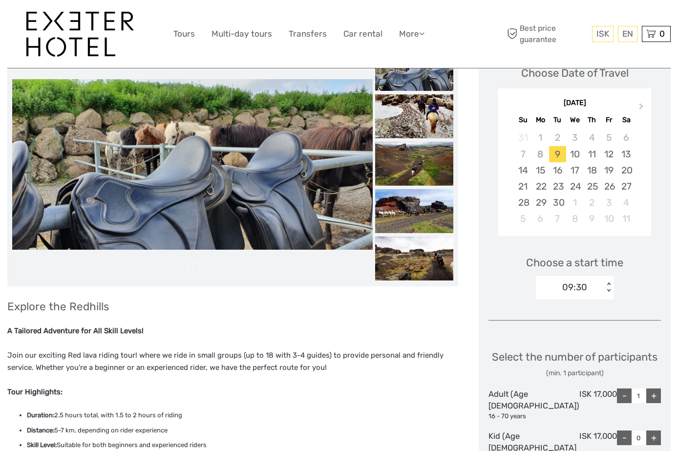
click at [593, 295] on div "09:30 < >" at bounding box center [575, 287] width 78 height 23
click at [389, 365] on p "Join our exciting Red lava riding tour! where we ride in small groups (up to 18…" at bounding box center [232, 361] width 451 height 25
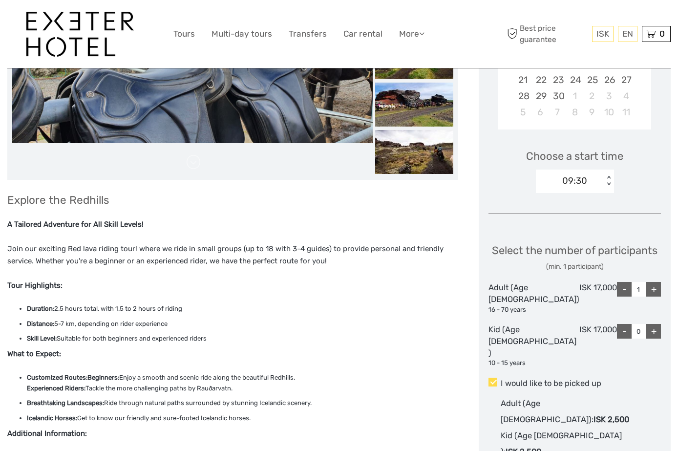
scroll to position [260, 0]
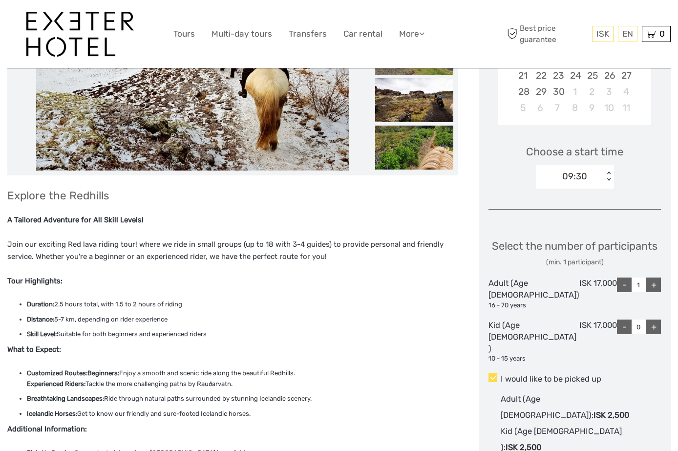
click at [656, 292] on div "+" at bounding box center [654, 285] width 15 height 15
type input "2"
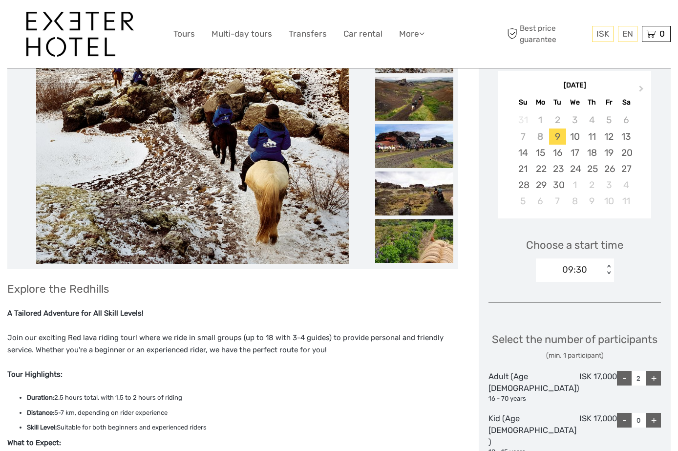
scroll to position [163, 0]
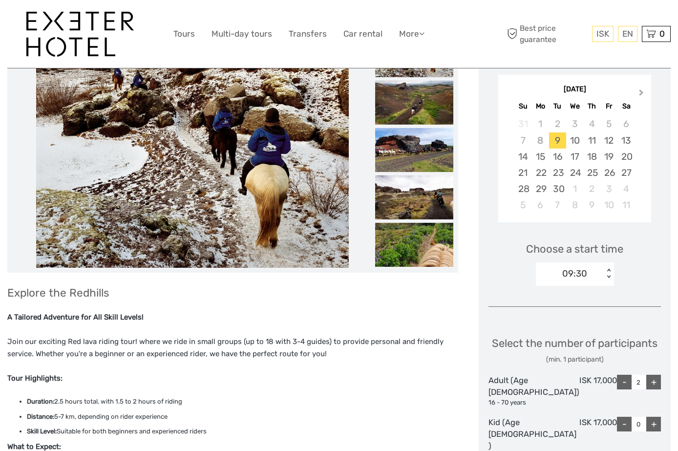
click at [642, 91] on span "Next Month" at bounding box center [642, 94] width 0 height 14
click at [635, 153] on div "18" at bounding box center [626, 157] width 17 height 16
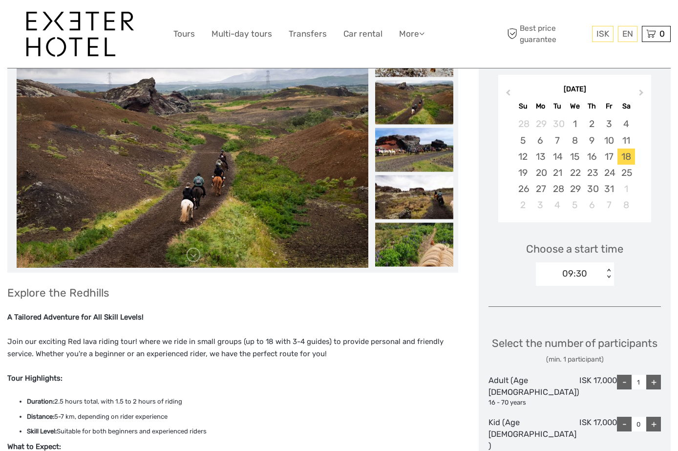
click at [604, 270] on div "09:30" at bounding box center [570, 273] width 68 height 15
click at [590, 299] on div "09:30" at bounding box center [575, 303] width 68 height 17
click at [635, 152] on div "18" at bounding box center [626, 157] width 17 height 16
click at [572, 274] on div "09:30" at bounding box center [574, 273] width 25 height 13
click at [566, 301] on div "09:30" at bounding box center [575, 303] width 68 height 17
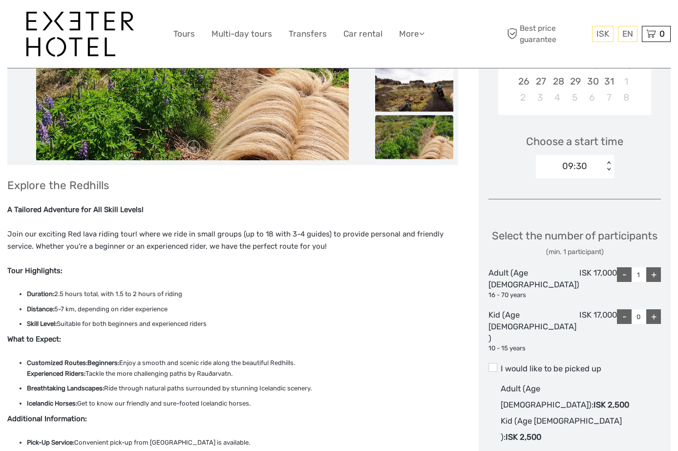
scroll to position [274, 0]
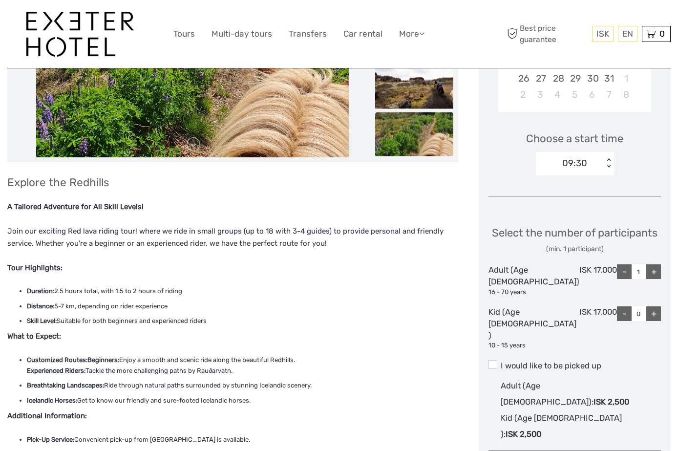
click at [655, 279] on div "+" at bounding box center [654, 271] width 15 height 15
type input "2"
click at [497, 369] on span at bounding box center [493, 364] width 9 height 9
click at [501, 362] on input "I would like to be picked up" at bounding box center [501, 362] width 0 height 0
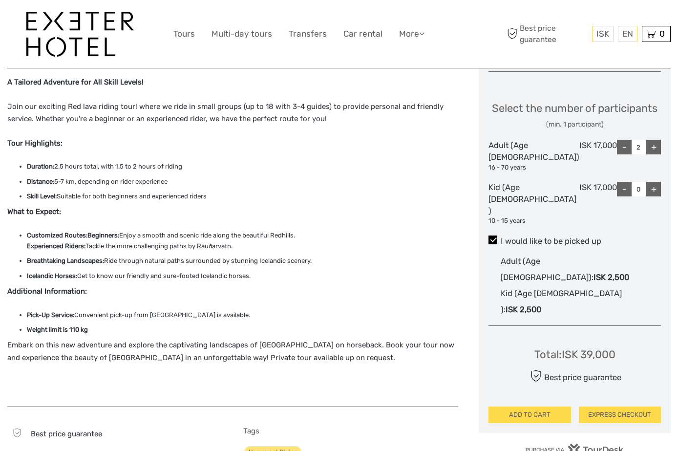
scroll to position [396, 0]
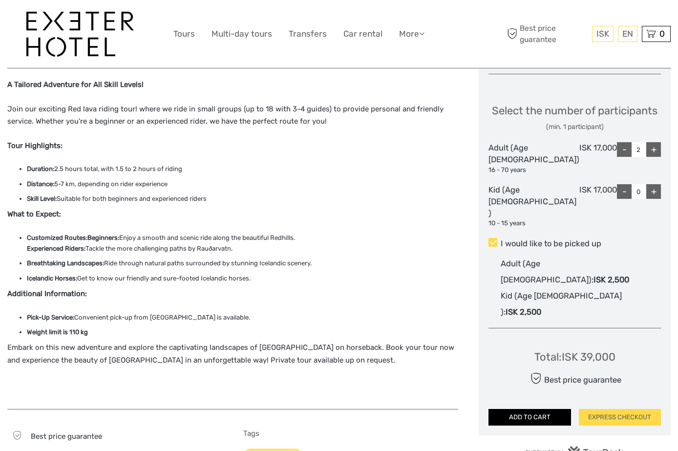
click at [557, 409] on button "ADD TO CART" at bounding box center [530, 417] width 83 height 17
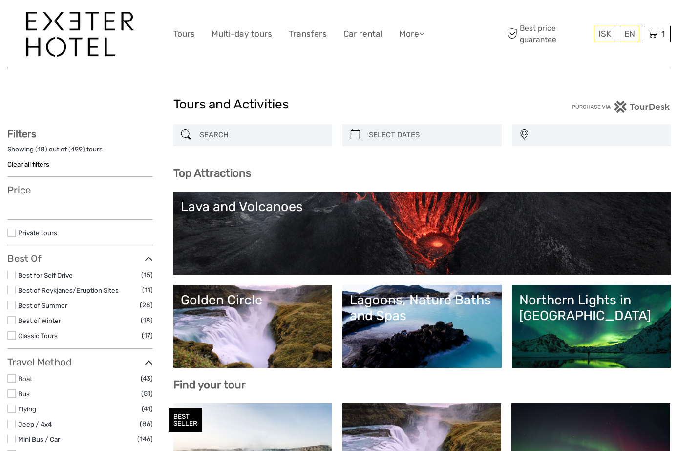
select select
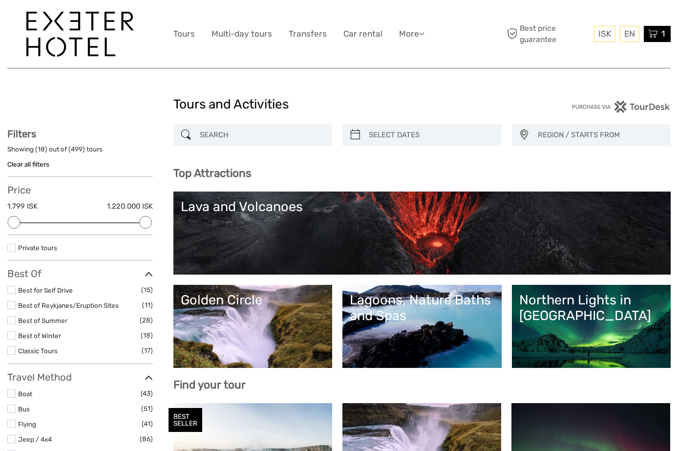
click at [649, 35] on icon at bounding box center [654, 34] width 10 height 12
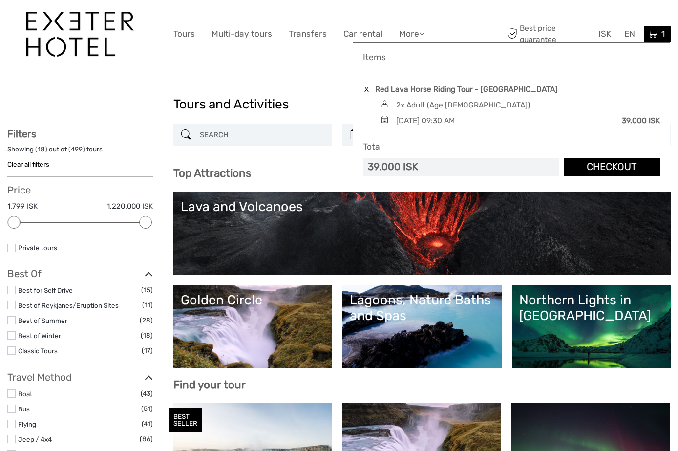
click at [594, 172] on link "Checkout" at bounding box center [612, 167] width 96 height 18
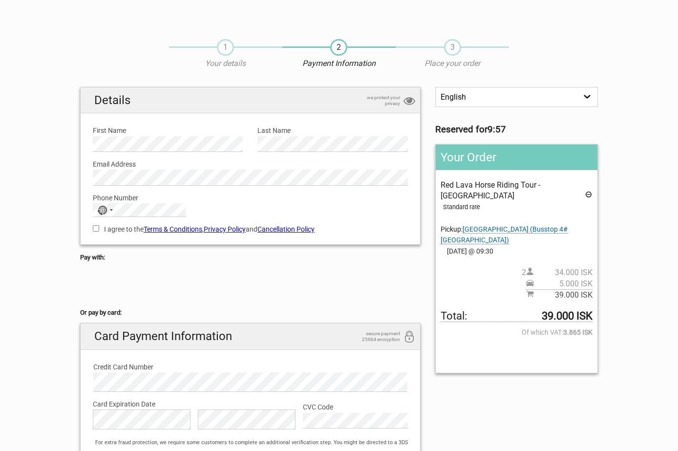
click at [96, 229] on input "I agree to the Terms & Conditions , Privacy Policy and Cancellation Policy" at bounding box center [96, 228] width 6 height 6
checkbox input "true"
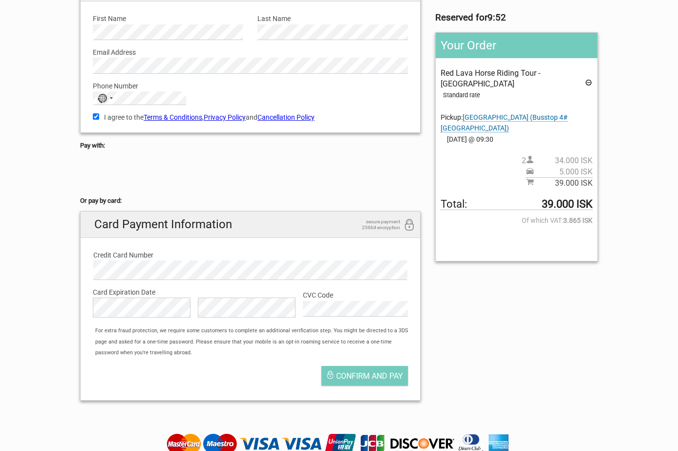
scroll to position [116, 0]
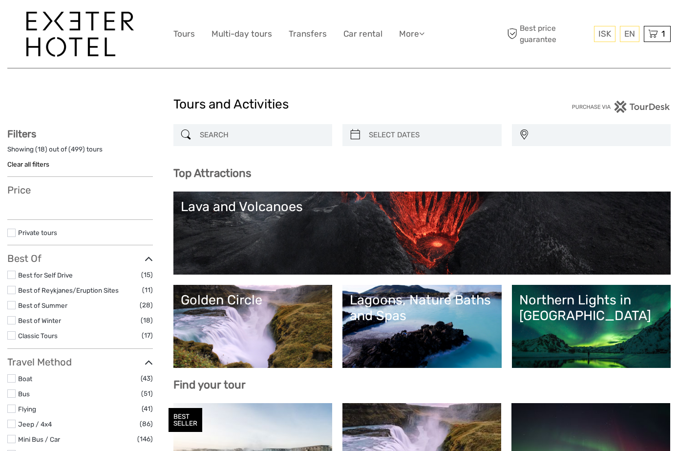
select select
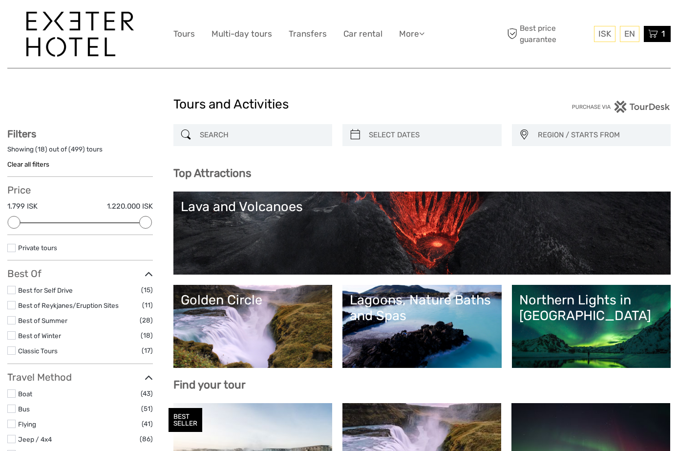
click at [650, 35] on icon at bounding box center [654, 34] width 10 height 12
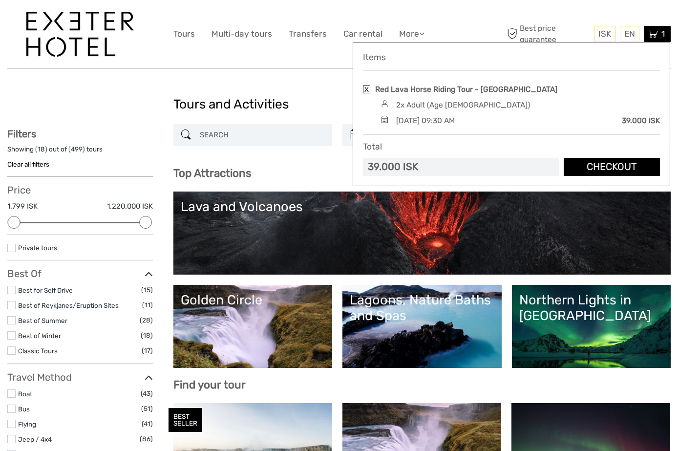
click at [610, 171] on link "Checkout" at bounding box center [612, 167] width 96 height 18
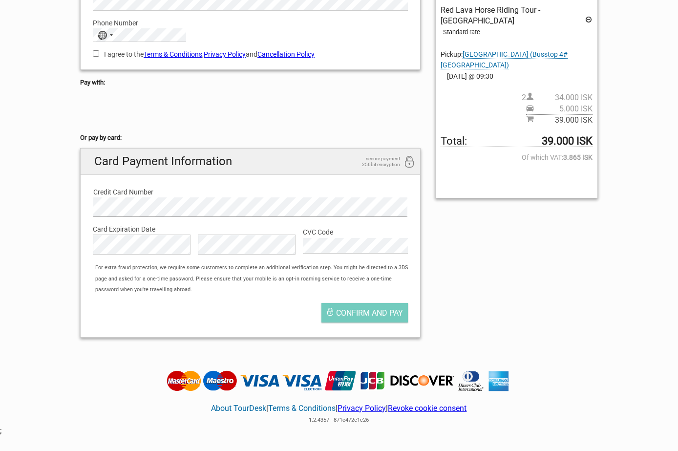
scroll to position [170, 0]
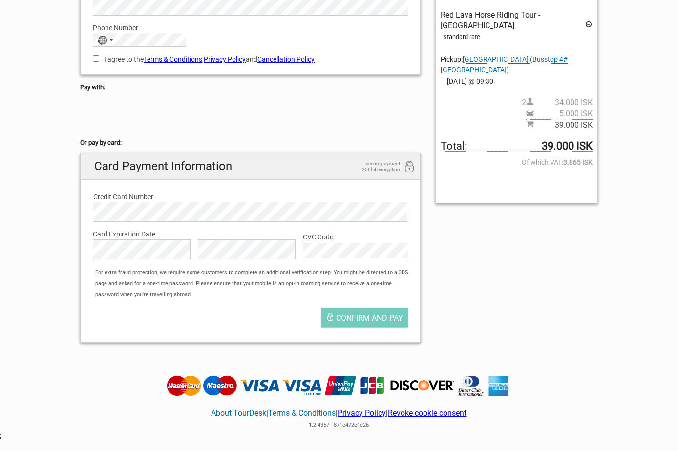
click at [496, 241] on div "English Español Deutsch Reserved for 8:56 Your Order Red Lava Horse Riding Tour…" at bounding box center [339, 133] width 533 height 433
click at [362, 324] on button "Confirm and pay" at bounding box center [365, 318] width 86 height 20
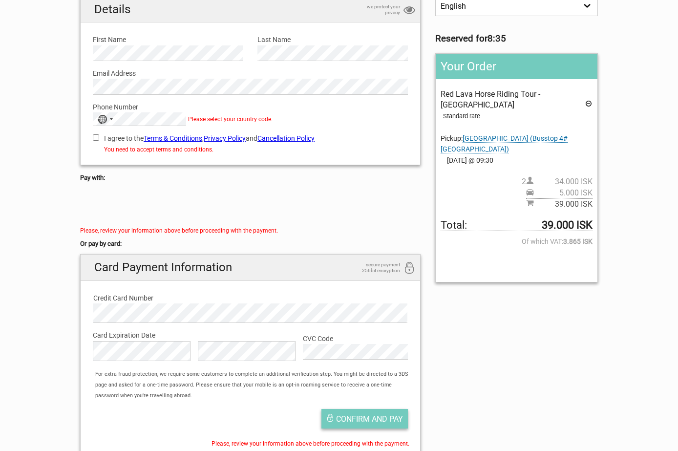
scroll to position [65, 0]
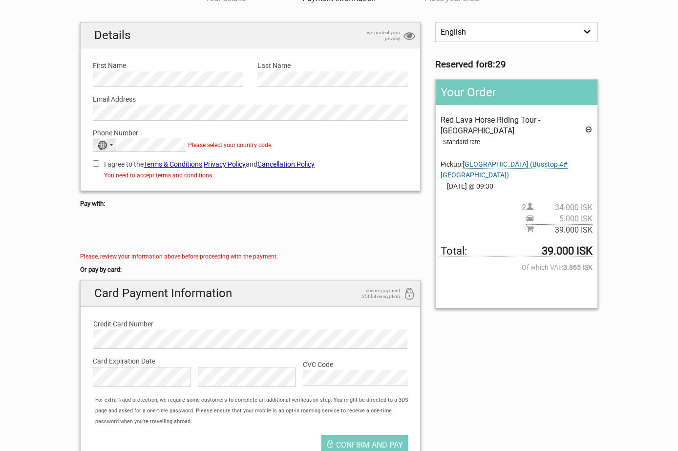
click at [109, 143] on div "No country selected" at bounding box center [104, 145] width 22 height 13
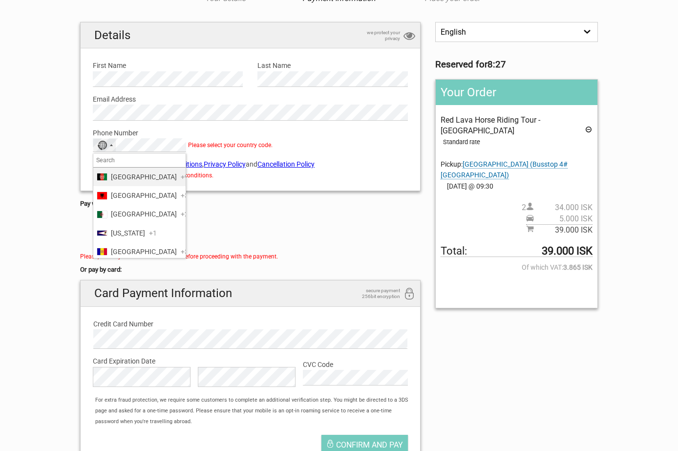
type input "1"
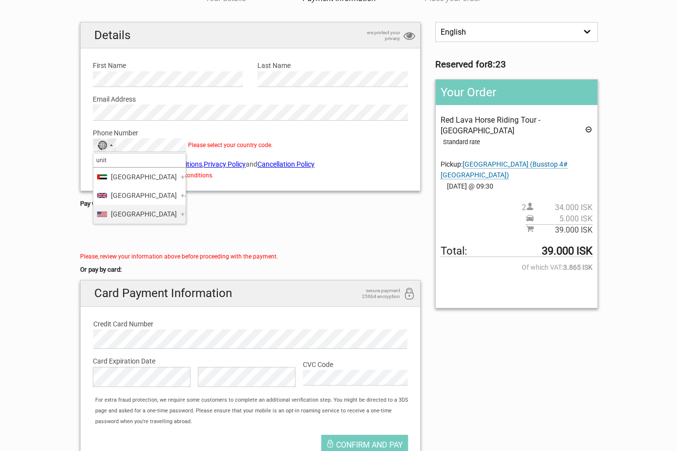
type input "unit"
click at [136, 219] on span "United States" at bounding box center [144, 214] width 66 height 11
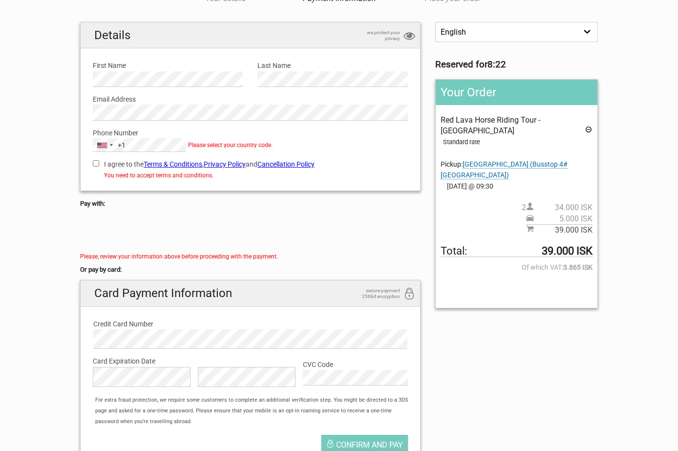
click at [97, 162] on input "I agree to the Terms & Conditions , Privacy Policy and Cancellation Policy" at bounding box center [96, 163] width 6 height 6
checkbox input "true"
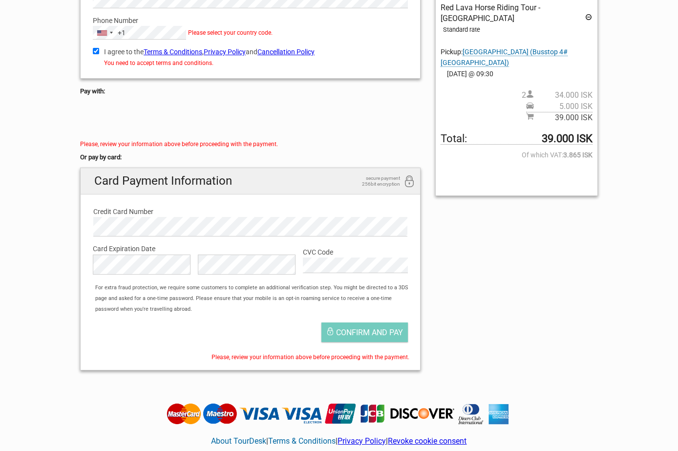
scroll to position [183, 0]
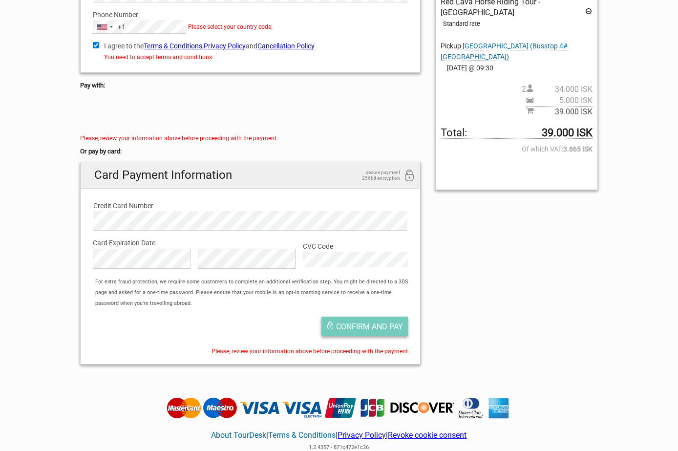
click at [345, 324] on span "Confirm and pay" at bounding box center [369, 326] width 67 height 9
